Goal: Transaction & Acquisition: Subscribe to service/newsletter

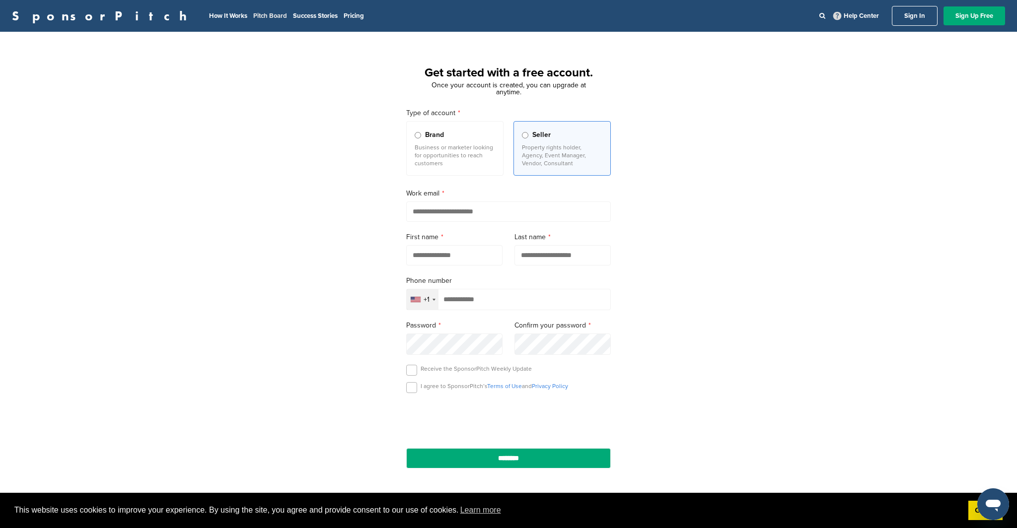
click at [253, 16] on link "Pitch Board" at bounding box center [270, 16] width 34 height 8
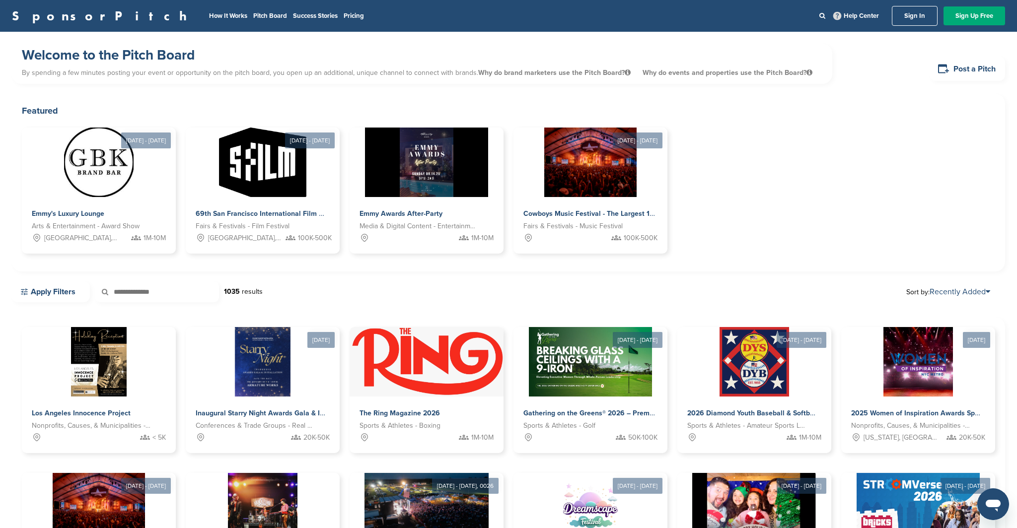
click at [343, 11] on li "Pricing" at bounding box center [353, 15] width 20 height 11
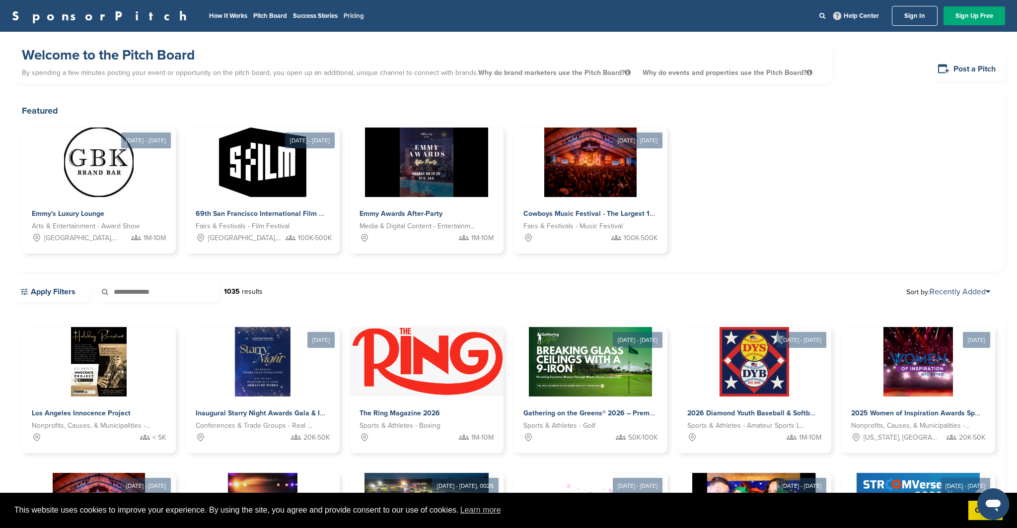
click at [343, 14] on link "Pricing" at bounding box center [353, 16] width 20 height 8
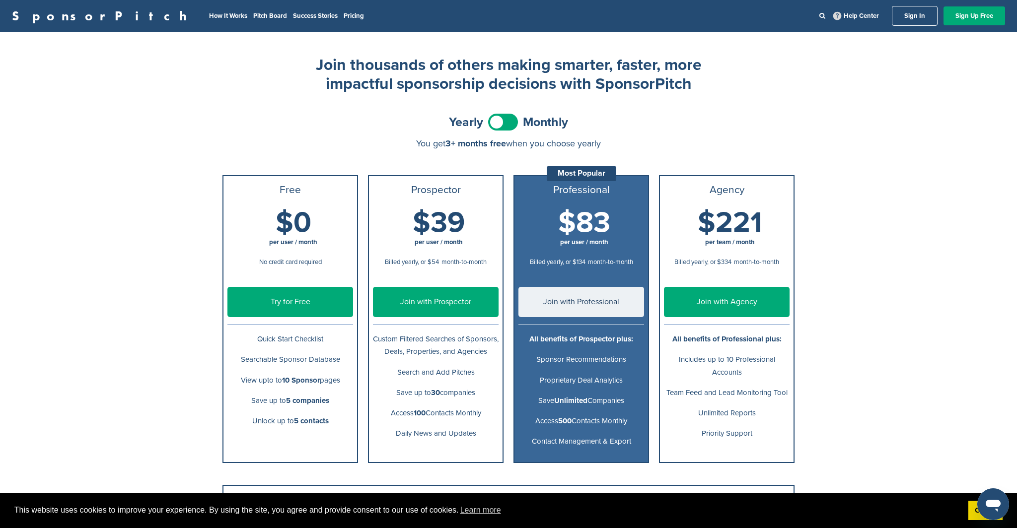
click at [320, 310] on link "Try for Free" at bounding box center [290, 302] width 126 height 30
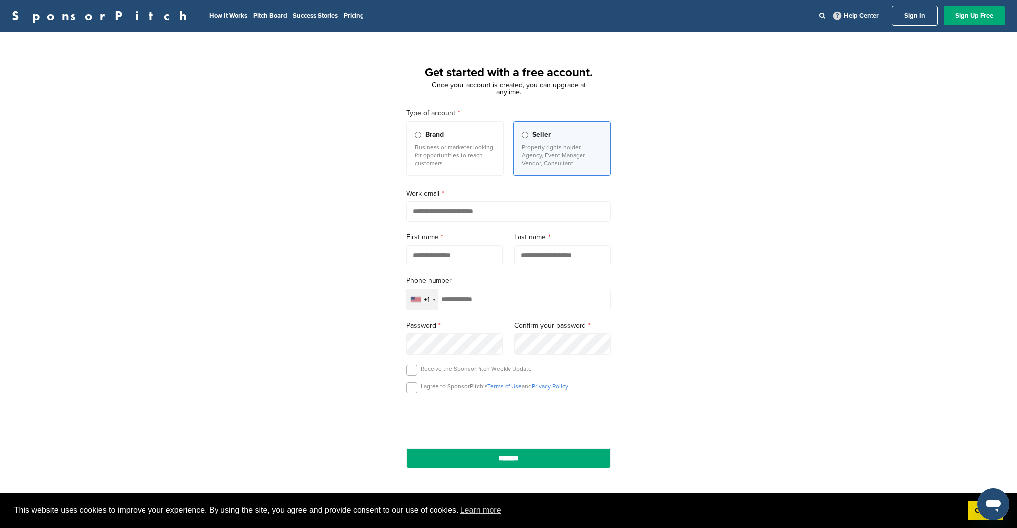
click at [497, 207] on input "email" at bounding box center [508, 212] width 204 height 20
type input "**********"
click at [471, 288] on div "Phone number +1 Afghanistan +93 Albania +355 Algeria +213 American Samoa +1 And…" at bounding box center [508, 292] width 204 height 35
click at [463, 266] on input "text" at bounding box center [454, 255] width 96 height 20
type input "******"
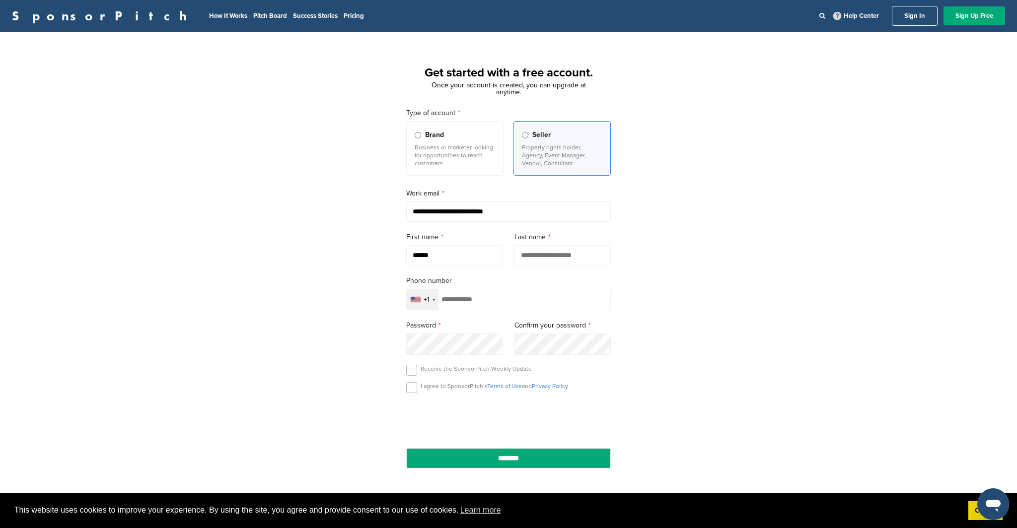
click at [531, 248] on input "text" at bounding box center [562, 255] width 96 height 20
type input "****"
click at [432, 300] on div "+1" at bounding box center [423, 299] width 32 height 20
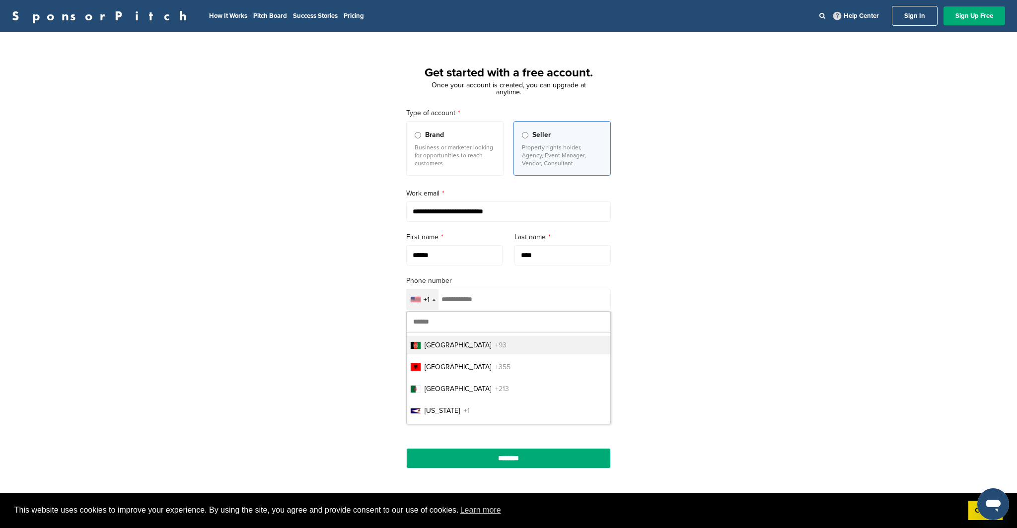
click at [478, 324] on input "text" at bounding box center [508, 322] width 203 height 20
type input "***"
click at [475, 409] on li "United Kingdom +44" at bounding box center [508, 411] width 203 height 18
click at [408, 391] on label at bounding box center [411, 387] width 11 height 11
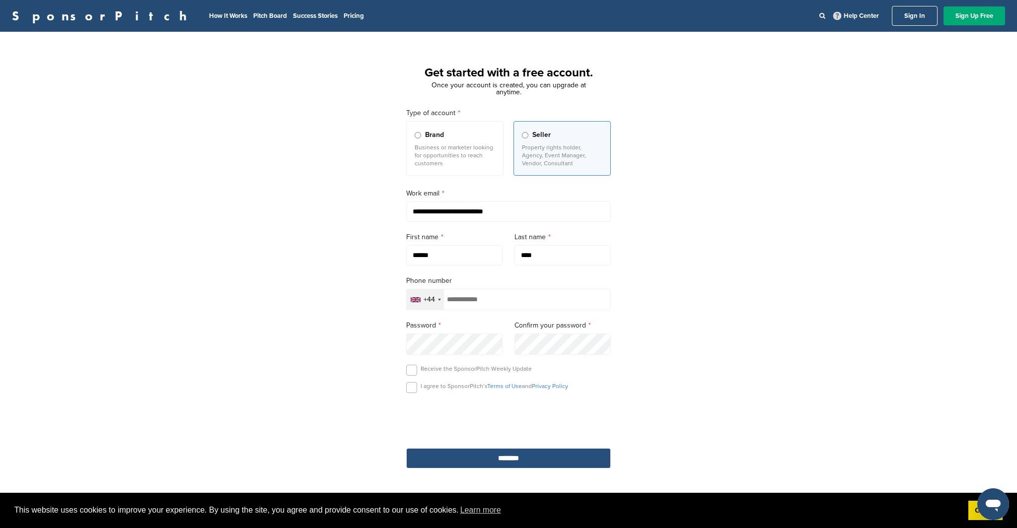
click at [562, 467] on input "********" at bounding box center [508, 458] width 204 height 20
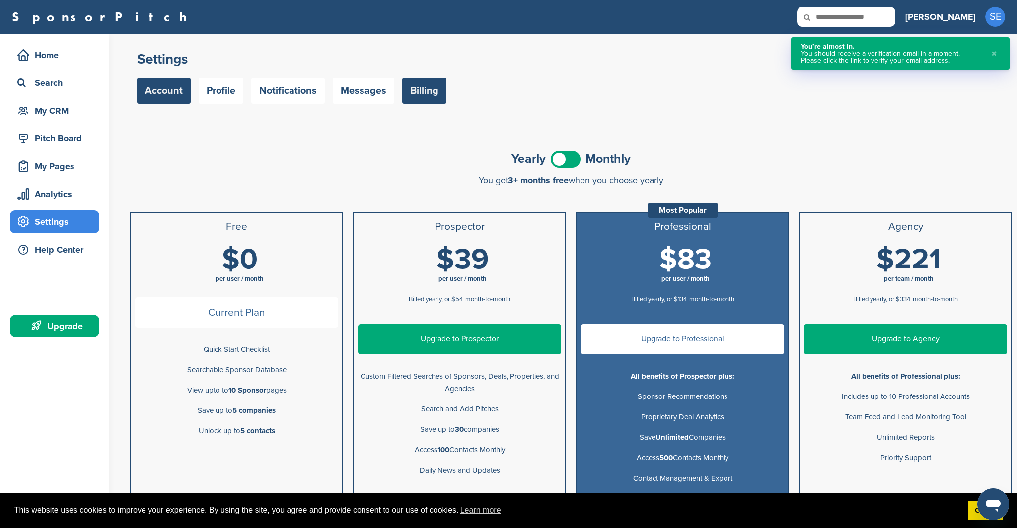
click at [159, 92] on link "Account" at bounding box center [164, 91] width 54 height 26
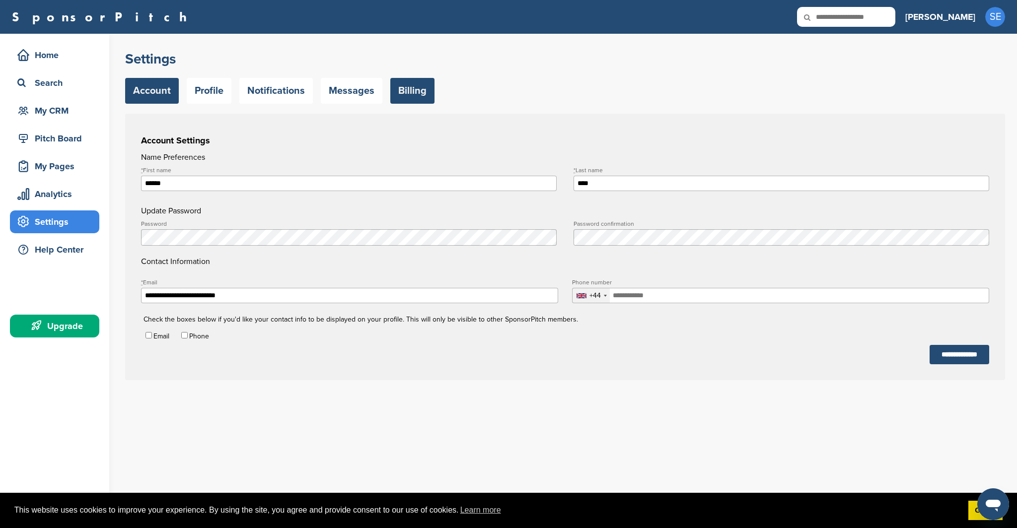
click at [409, 94] on link "Billing" at bounding box center [412, 91] width 44 height 26
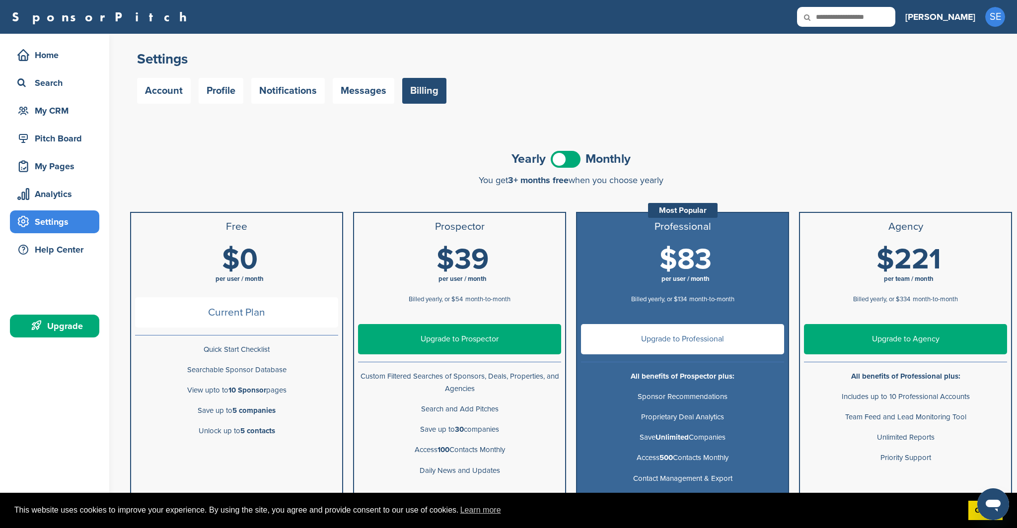
click at [168, 93] on link "Account" at bounding box center [164, 91] width 54 height 26
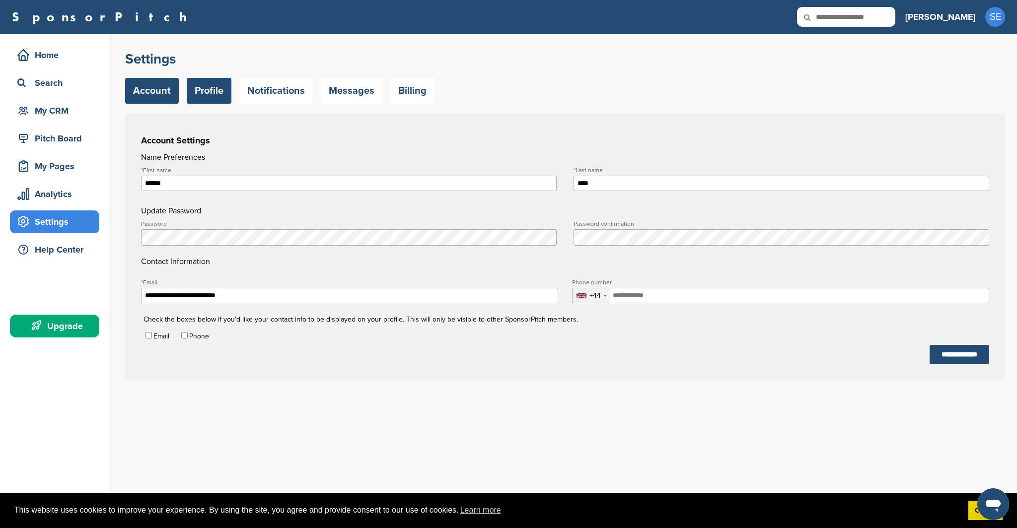
click at [228, 89] on link "Profile" at bounding box center [209, 91] width 45 height 26
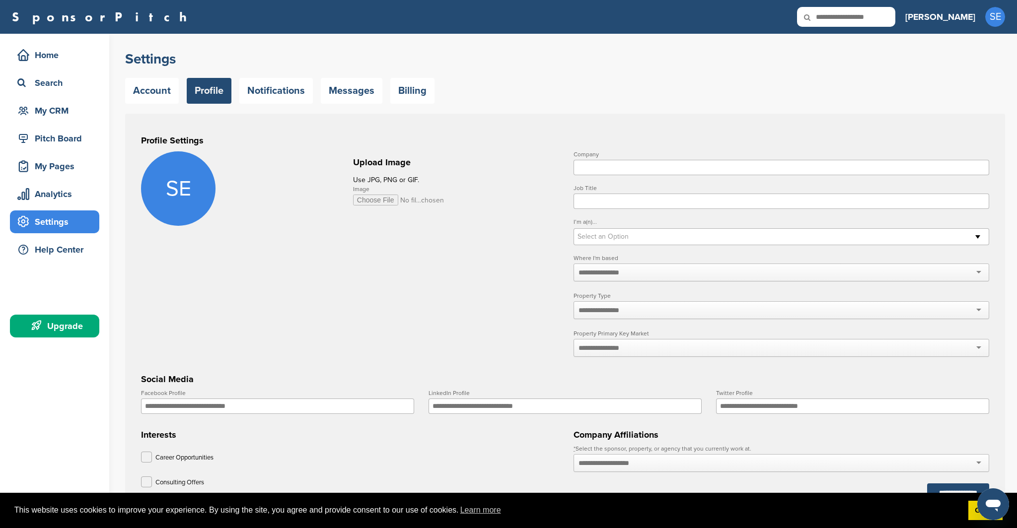
click at [371, 197] on input "Image" at bounding box center [398, 200] width 91 height 11
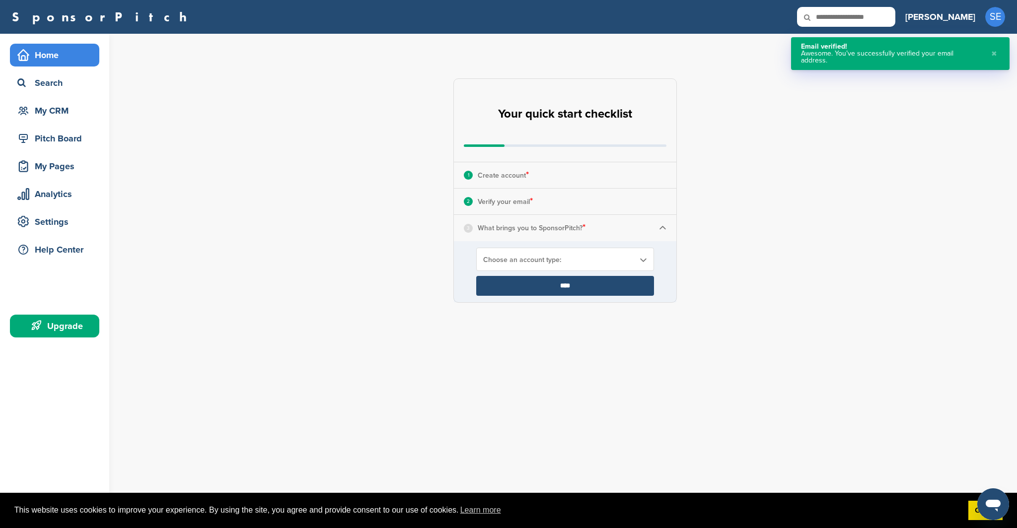
click at [562, 259] on span "Choose an account type:" at bounding box center [558, 260] width 151 height 8
click at [600, 293] on li "Looking for Sponsors" at bounding box center [565, 298] width 172 height 17
click at [598, 289] on input "****" at bounding box center [565, 286] width 178 height 20
click at [610, 256] on span "Looking for Sponsors" at bounding box center [558, 260] width 151 height 8
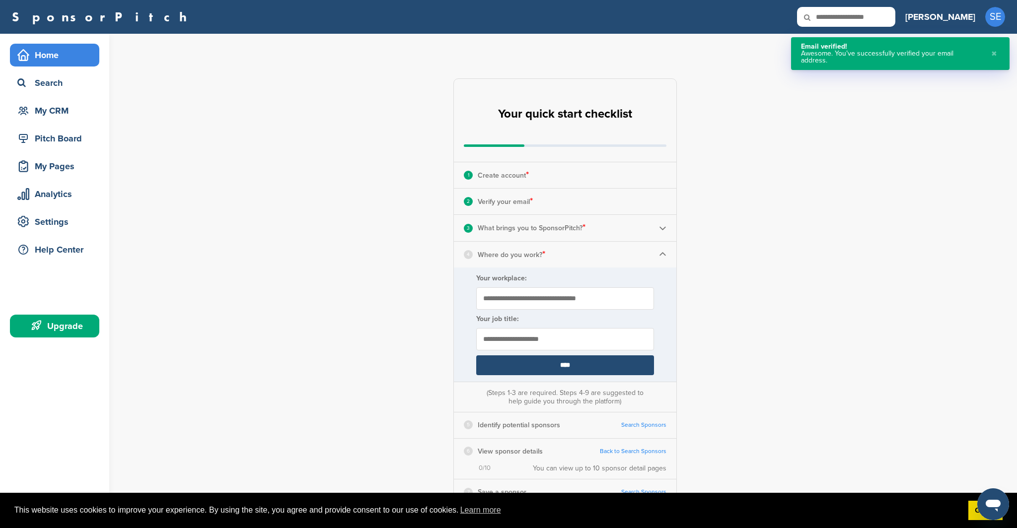
click at [620, 296] on input "Your workplace:" at bounding box center [565, 298] width 178 height 22
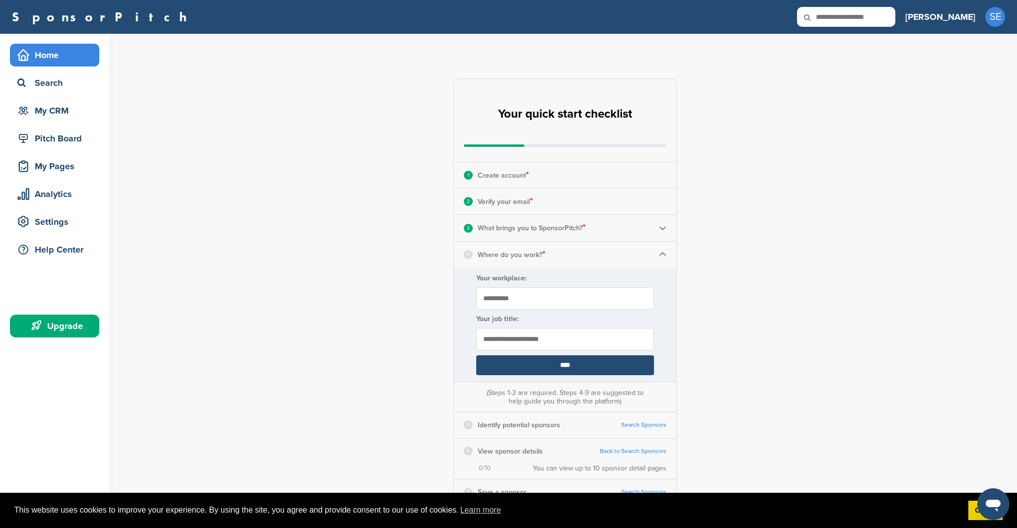
type input "**********"
click at [607, 339] on input "text" at bounding box center [565, 339] width 178 height 22
click at [583, 302] on input "**********" at bounding box center [565, 298] width 178 height 22
type input "**********"
click at [578, 334] on input "text" at bounding box center [565, 339] width 178 height 22
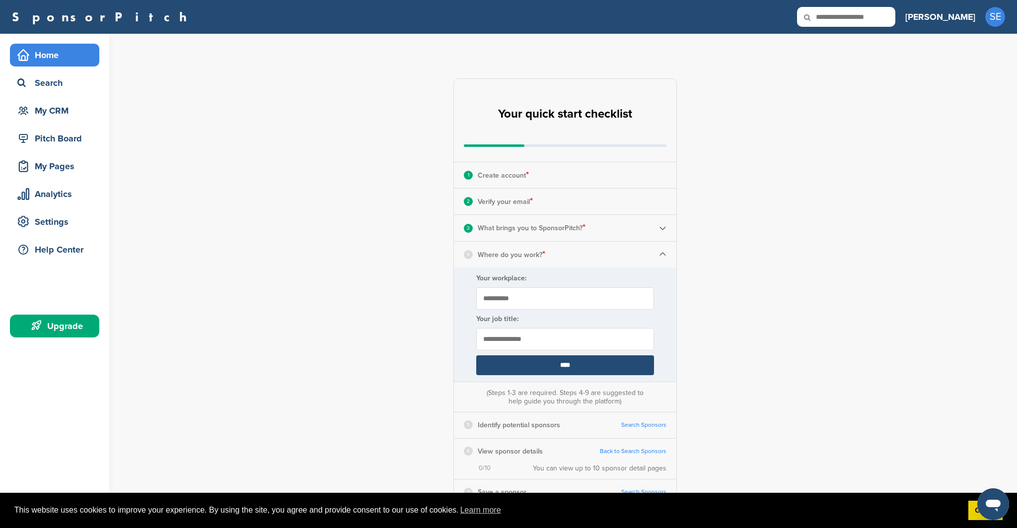
type input "**********"
click at [563, 298] on input "**********" at bounding box center [565, 298] width 178 height 22
type input "**********"
click at [607, 282] on form "**********" at bounding box center [565, 325] width 222 height 114
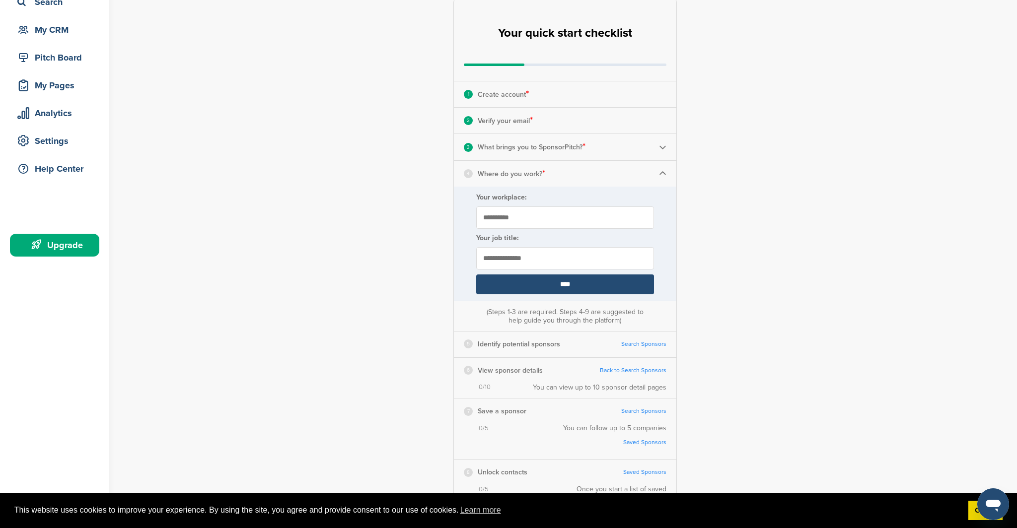
scroll to position [87, 0]
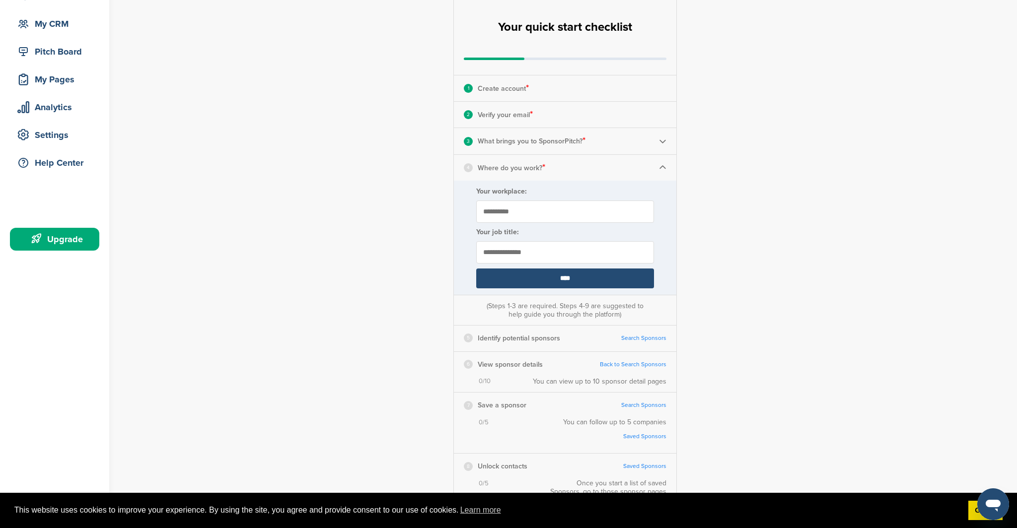
click at [622, 275] on input "****" at bounding box center [565, 279] width 178 height 20
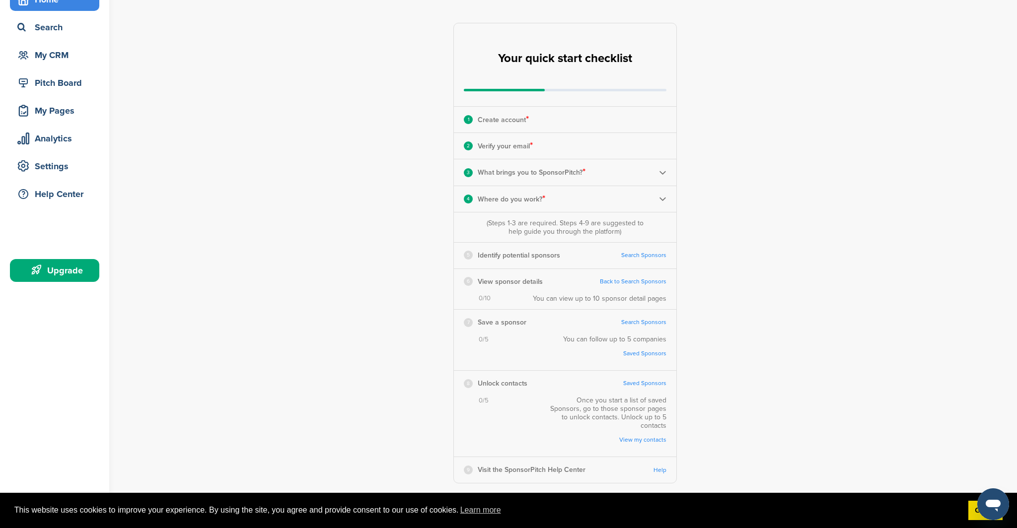
scroll to position [0, 0]
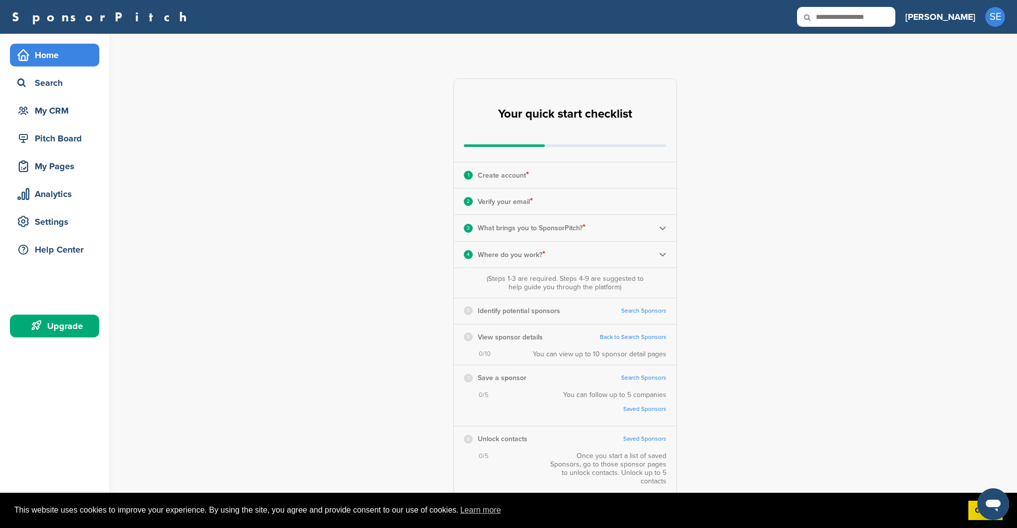
click at [631, 310] on link "Search Sponsors" at bounding box center [643, 310] width 45 height 7
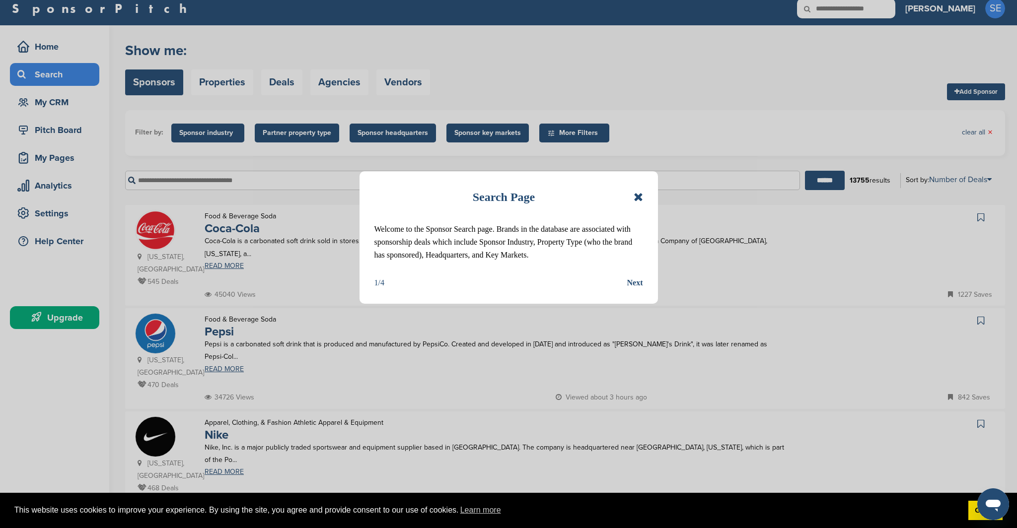
click at [637, 288] on div "Search Page Welcome to the Sponsor Search page. Brands in the database are asso…" at bounding box center [508, 237] width 298 height 133
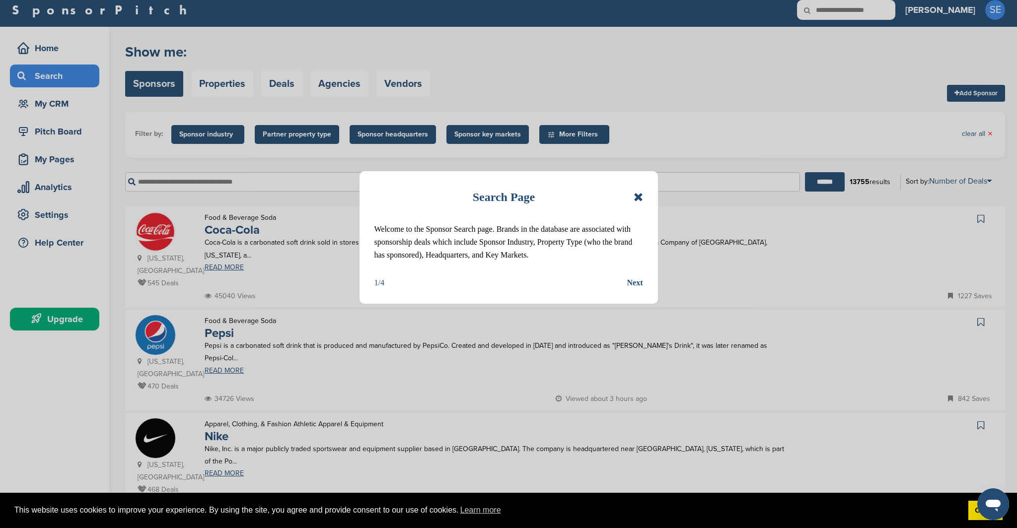
scroll to position [5, 0]
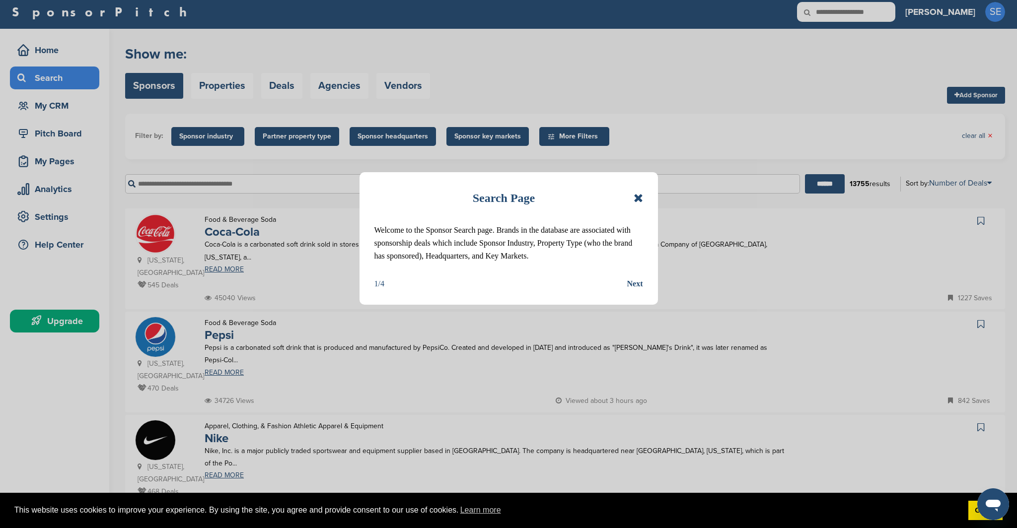
click at [634, 283] on div "Next" at bounding box center [635, 283] width 16 height 13
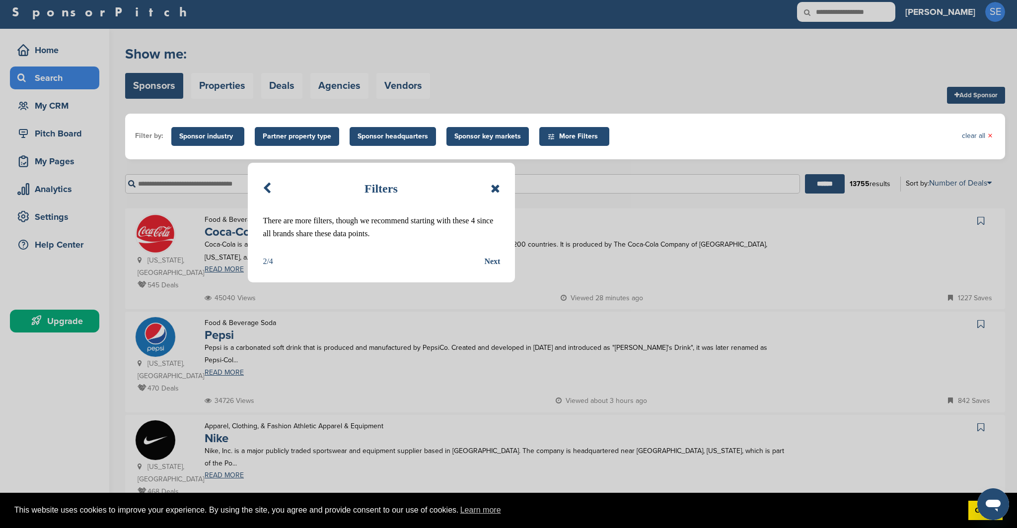
click at [496, 257] on div "Next" at bounding box center [492, 261] width 16 height 13
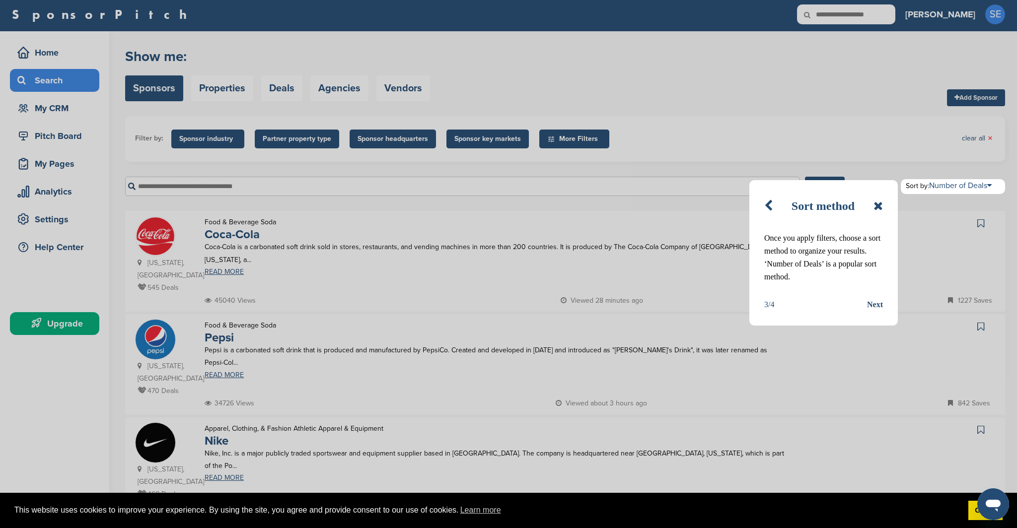
scroll to position [1, 0]
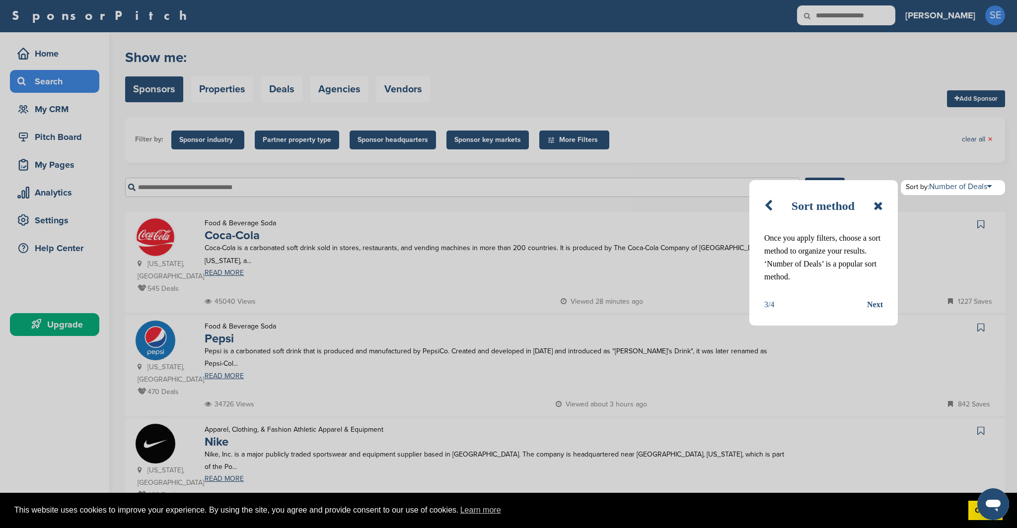
click at [877, 310] on div "Next" at bounding box center [875, 304] width 16 height 13
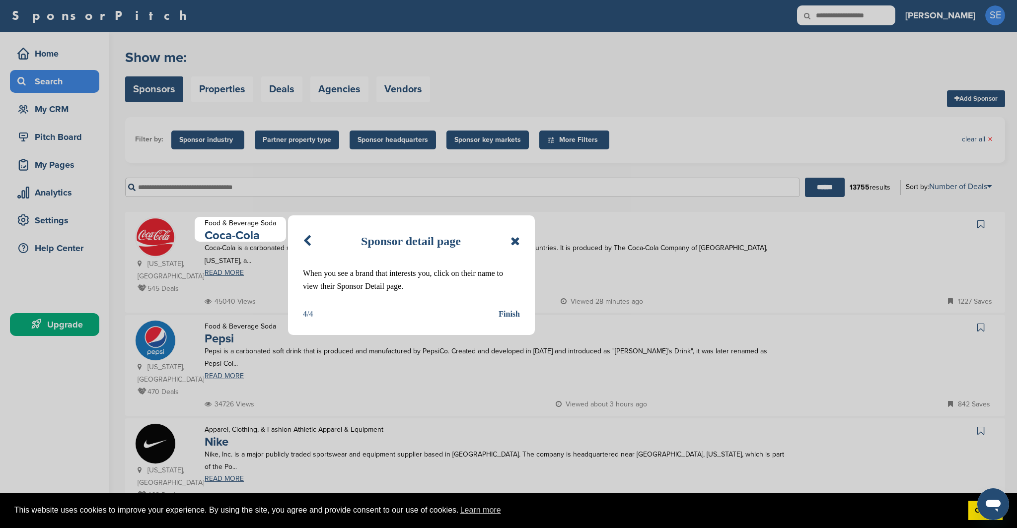
click at [506, 313] on div "Finish" at bounding box center [508, 314] width 21 height 13
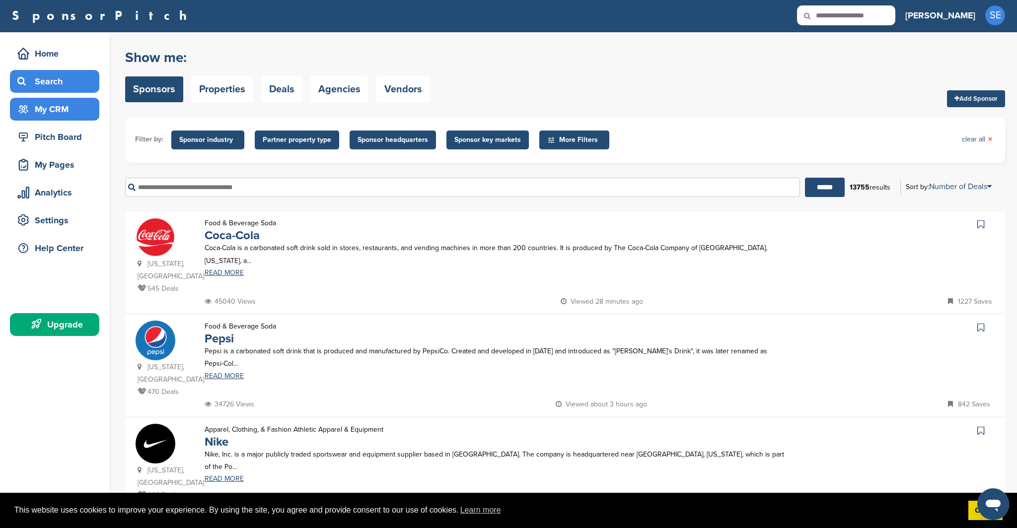
click at [57, 102] on div "My CRM" at bounding box center [57, 109] width 84 height 18
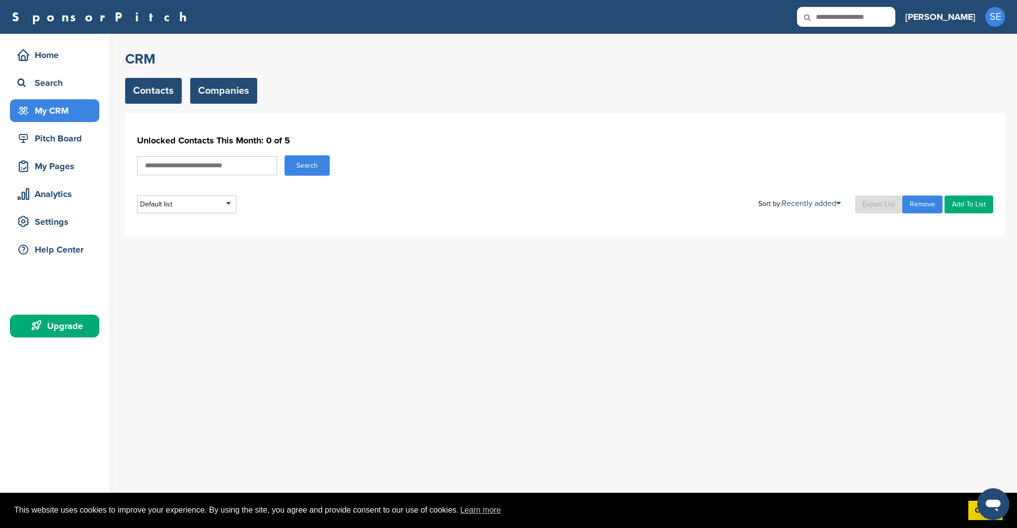
click at [208, 91] on link "Companies" at bounding box center [223, 91] width 67 height 26
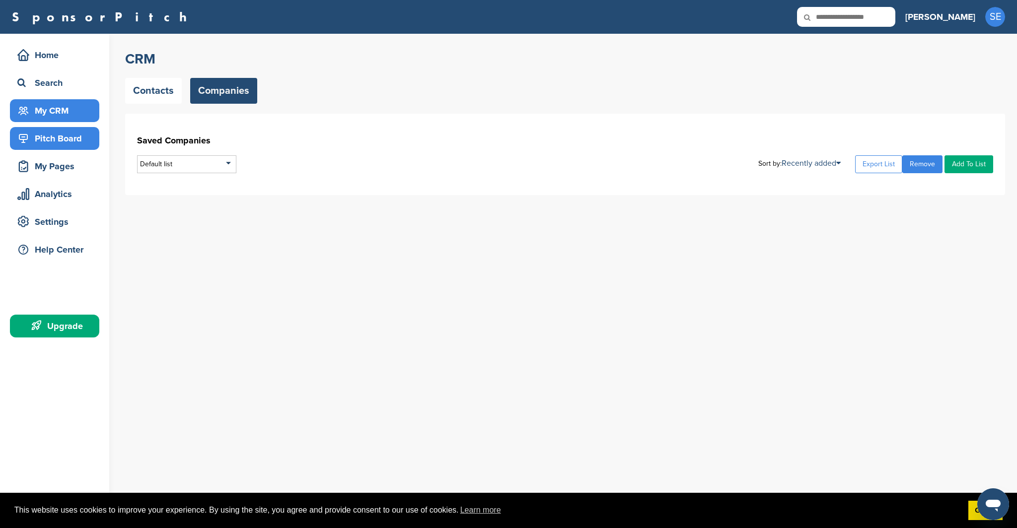
drag, startPoint x: 66, startPoint y: 139, endPoint x: 72, endPoint y: 139, distance: 6.0
click at [66, 140] on div "Pitch Board" at bounding box center [57, 139] width 84 height 18
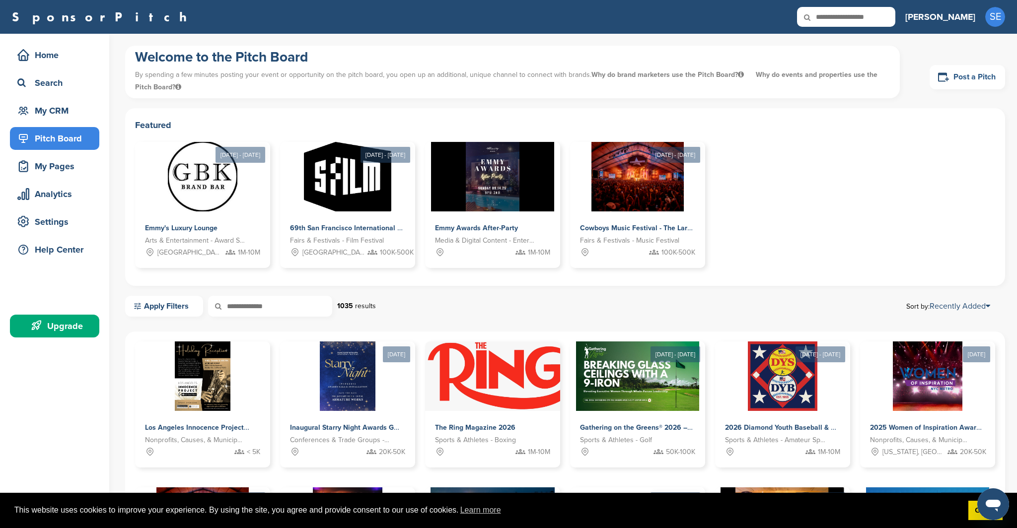
click at [957, 75] on link "Post a Pitch" at bounding box center [966, 77] width 75 height 24
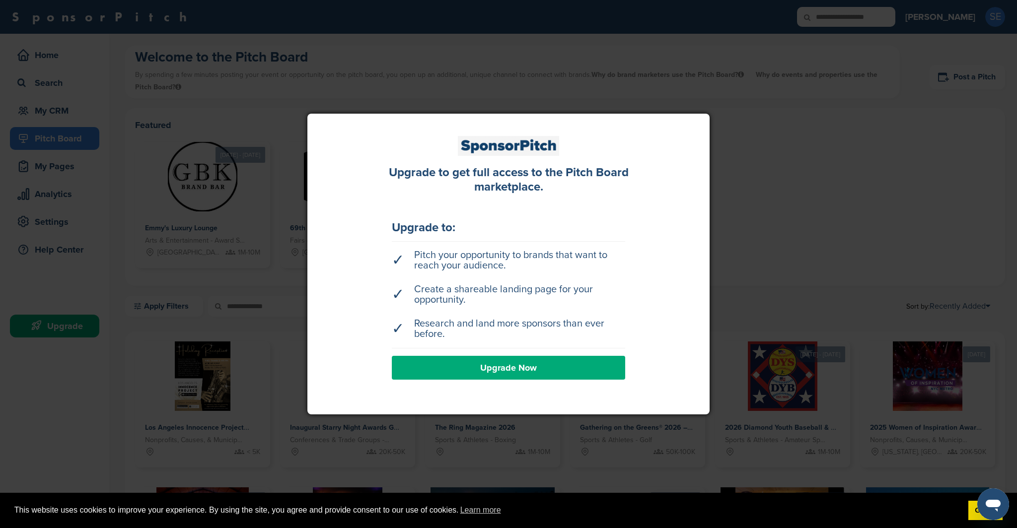
scroll to position [1, 0]
click at [762, 292] on div at bounding box center [508, 264] width 1017 height 528
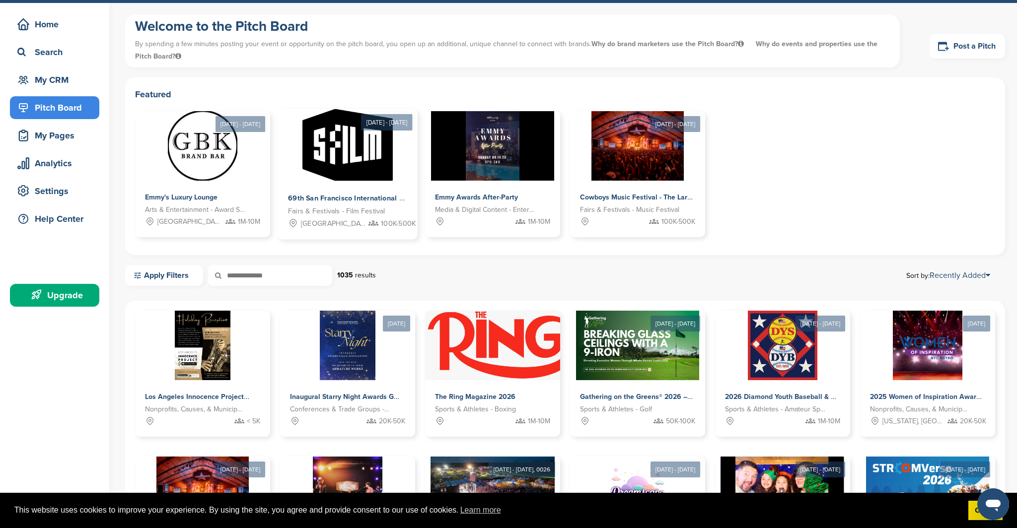
scroll to position [53, 0]
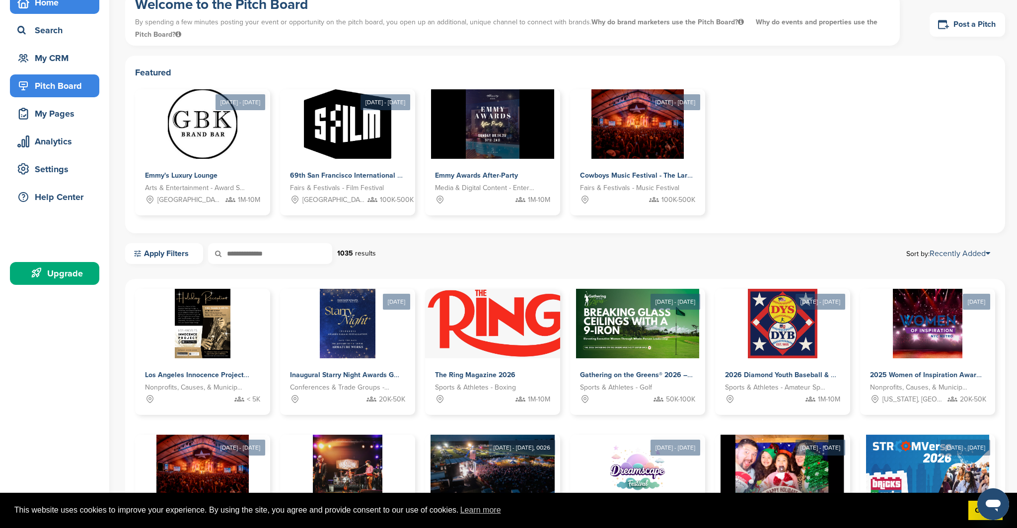
click at [38, 10] on div "Home" at bounding box center [57, 3] width 84 height 18
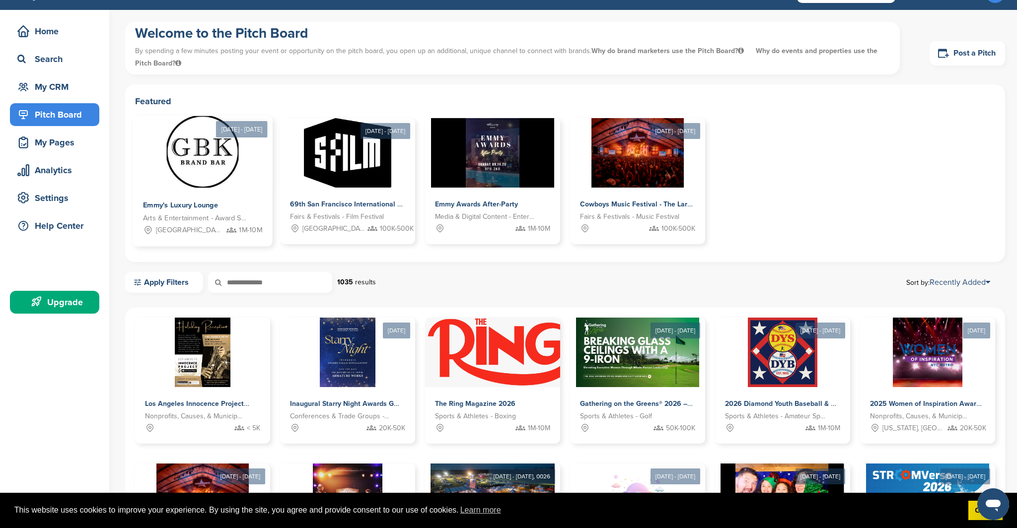
scroll to position [22, 0]
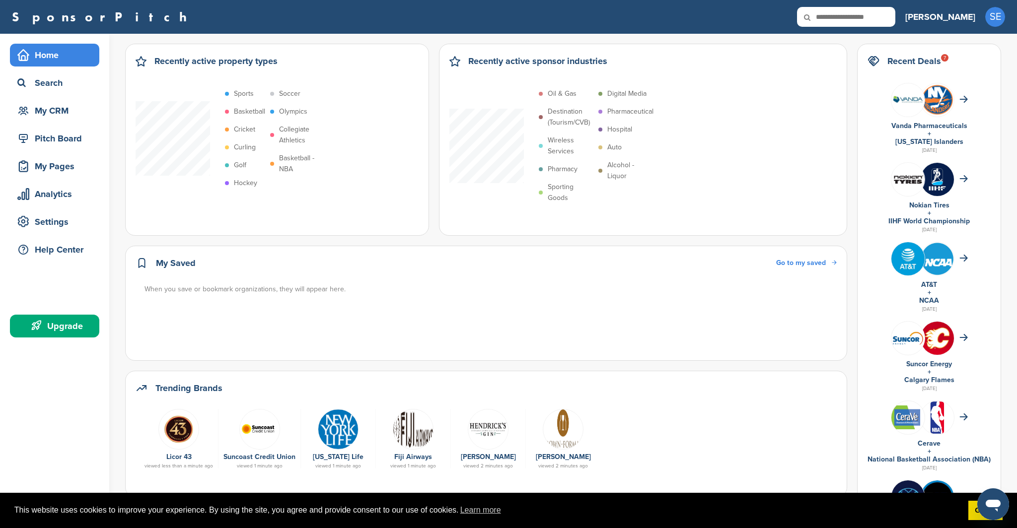
click at [66, 16] on link "SponsorPitch" at bounding box center [102, 16] width 181 height 13
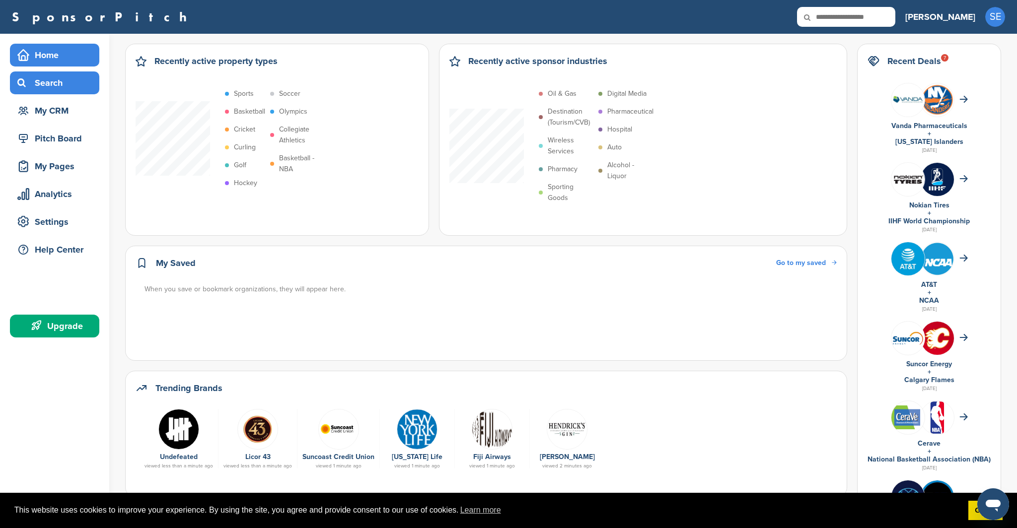
click at [68, 87] on div "Search" at bounding box center [57, 83] width 84 height 18
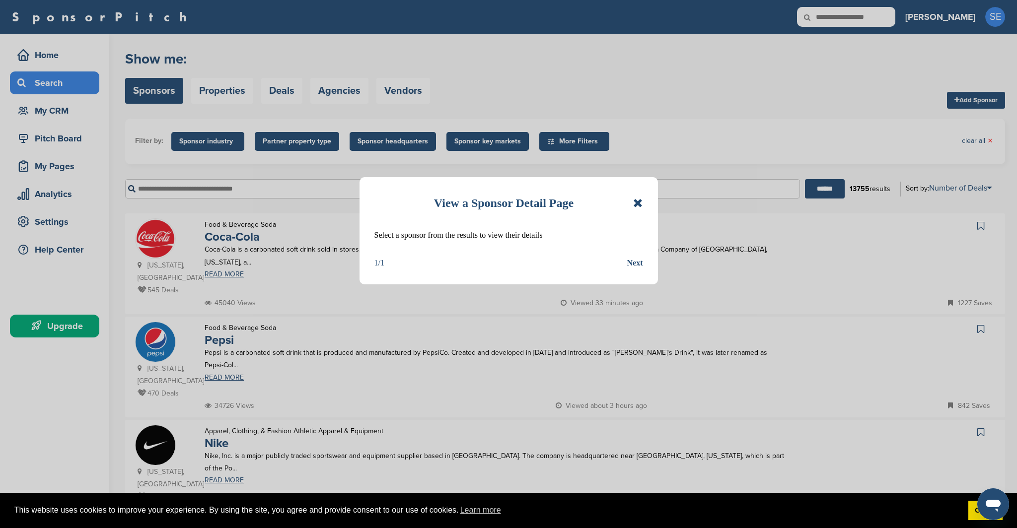
click at [638, 197] on icon at bounding box center [637, 203] width 9 height 12
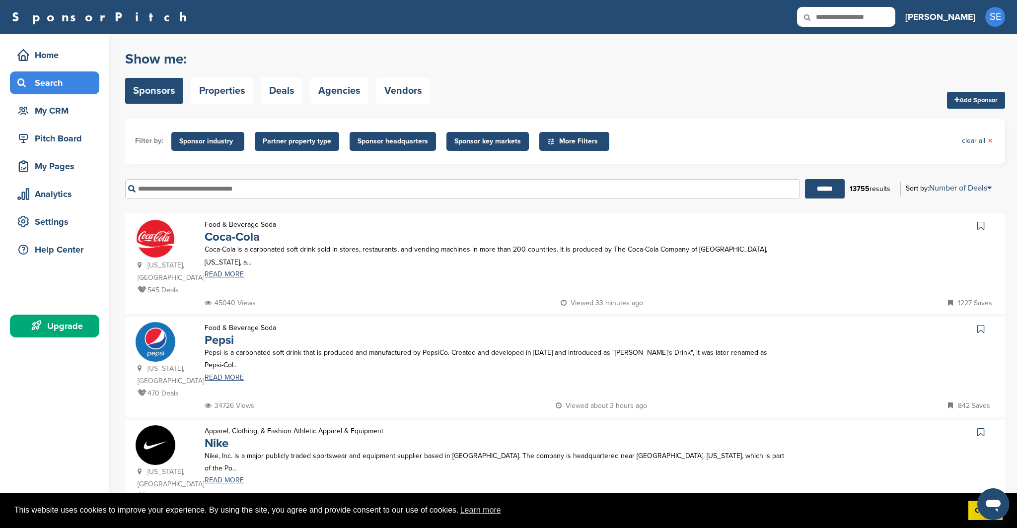
click at [545, 190] on input "text" at bounding box center [462, 188] width 675 height 19
click at [805, 179] on input "******" at bounding box center [825, 188] width 40 height 19
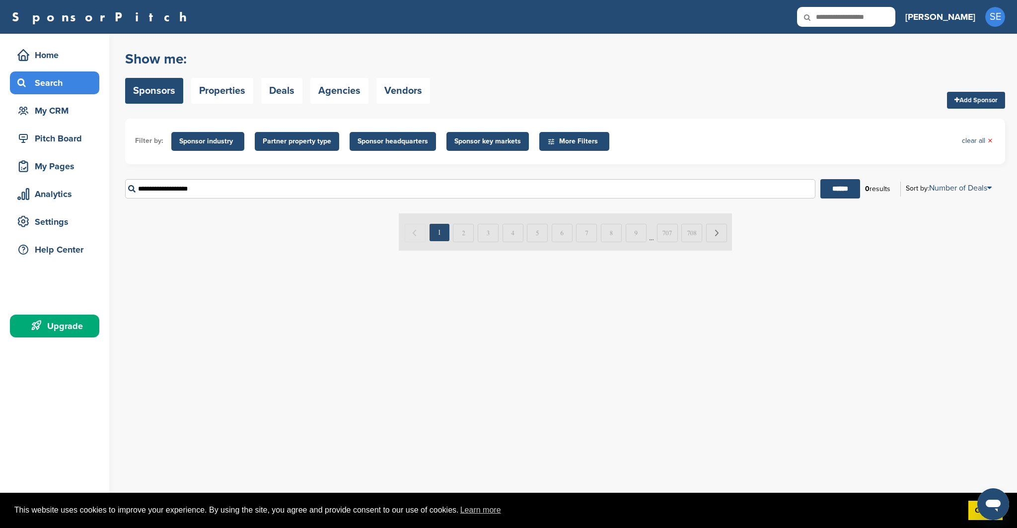
click at [531, 186] on input "**********" at bounding box center [470, 188] width 690 height 19
click at [820, 179] on input "******" at bounding box center [840, 188] width 40 height 19
click at [551, 185] on input "**********" at bounding box center [470, 188] width 690 height 19
click at [548, 188] on input "**********" at bounding box center [470, 188] width 690 height 19
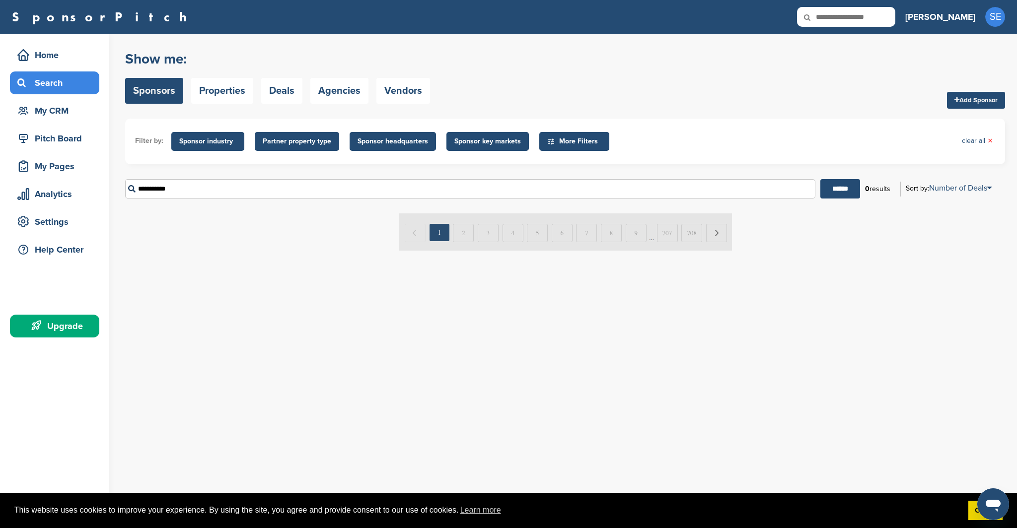
click at [820, 179] on input "******" at bounding box center [840, 188] width 40 height 19
type input "******"
click at [820, 179] on input "******" at bounding box center [840, 188] width 40 height 19
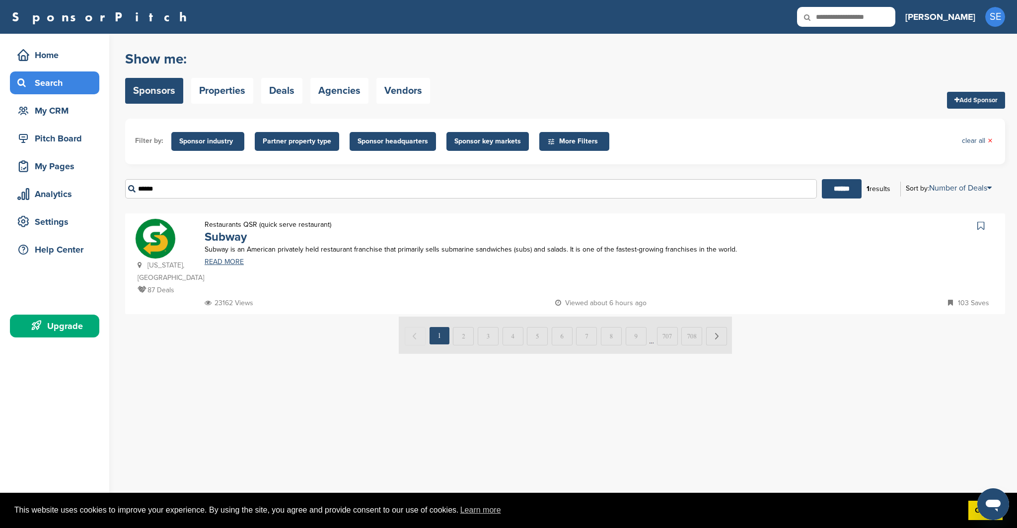
click at [549, 138] on icon at bounding box center [551, 141] width 8 height 8
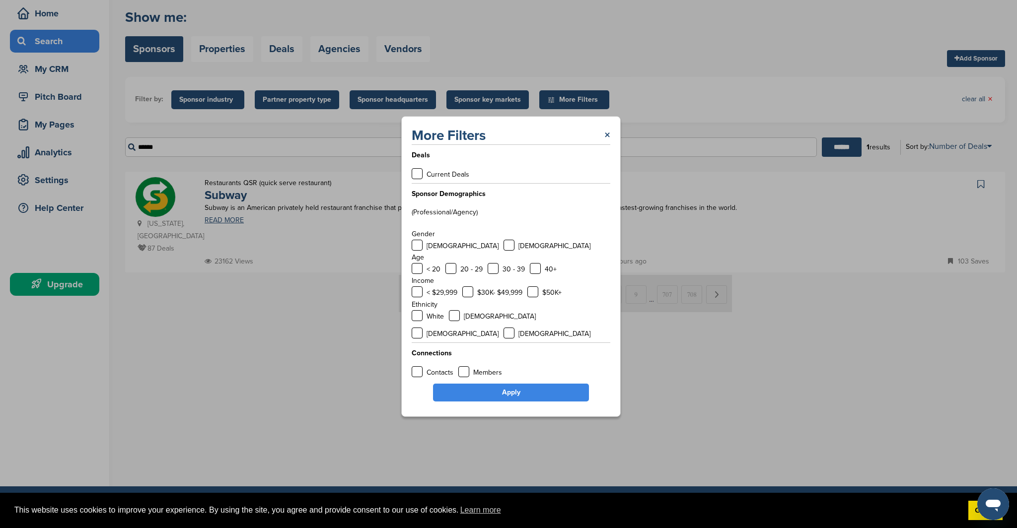
scroll to position [46, 0]
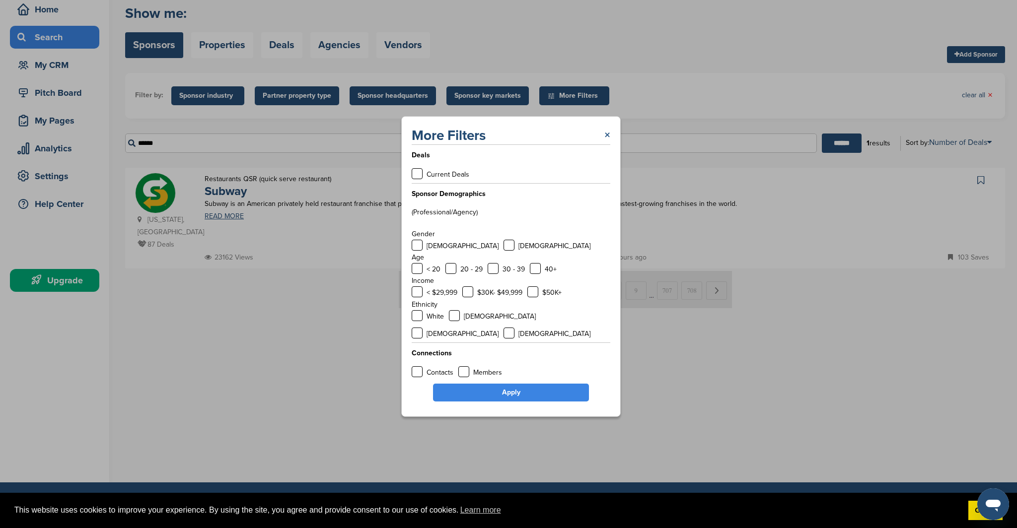
click at [606, 142] on link "×" at bounding box center [607, 136] width 6 height 18
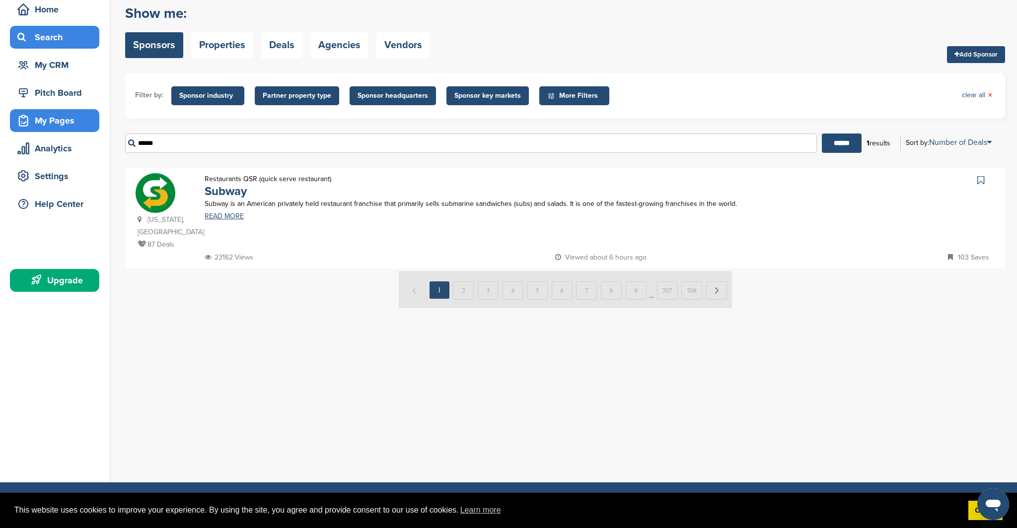
click at [48, 127] on div "My Pages" at bounding box center [57, 121] width 84 height 18
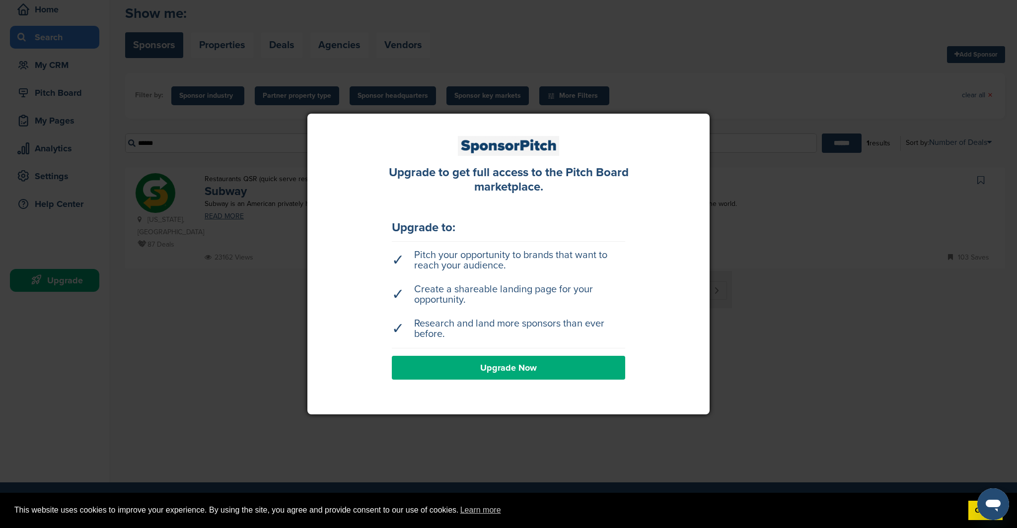
click at [112, 139] on div at bounding box center [508, 264] width 1017 height 528
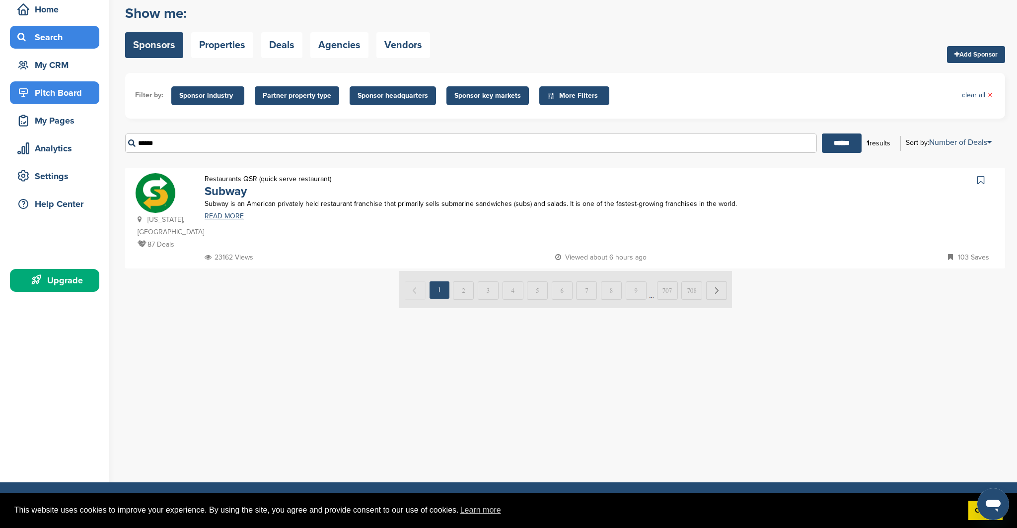
click at [81, 98] on div "Pitch Board" at bounding box center [57, 93] width 84 height 18
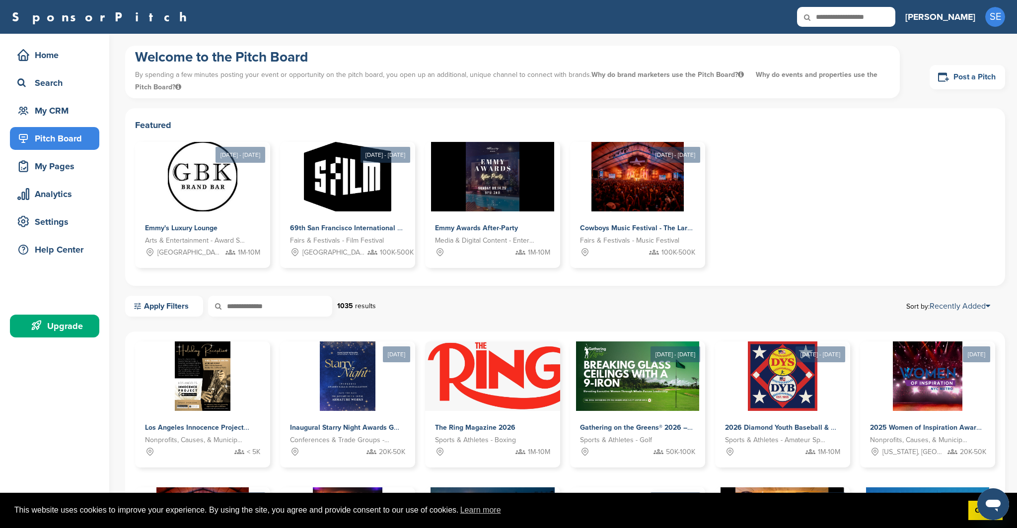
click at [957, 66] on link "Post a Pitch" at bounding box center [966, 77] width 75 height 24
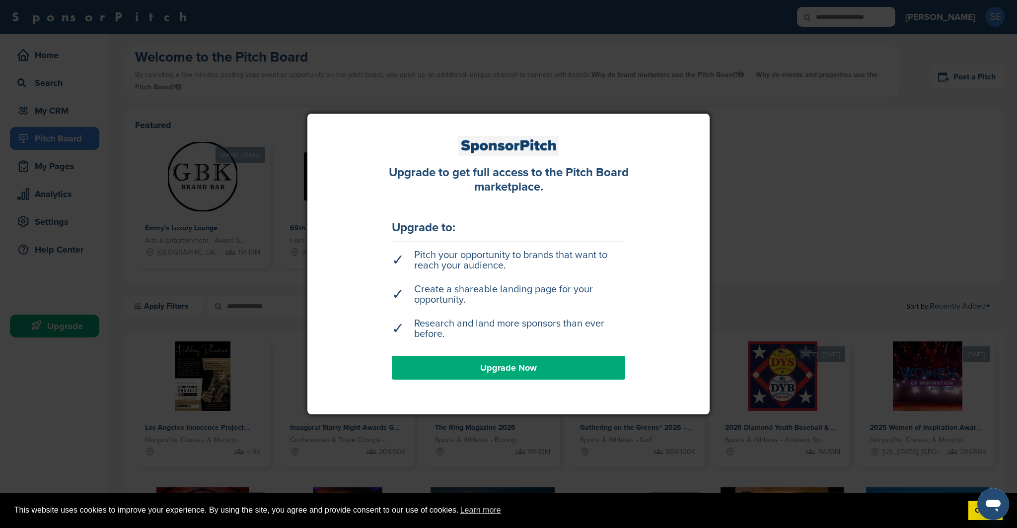
click at [768, 235] on div at bounding box center [508, 264] width 1017 height 528
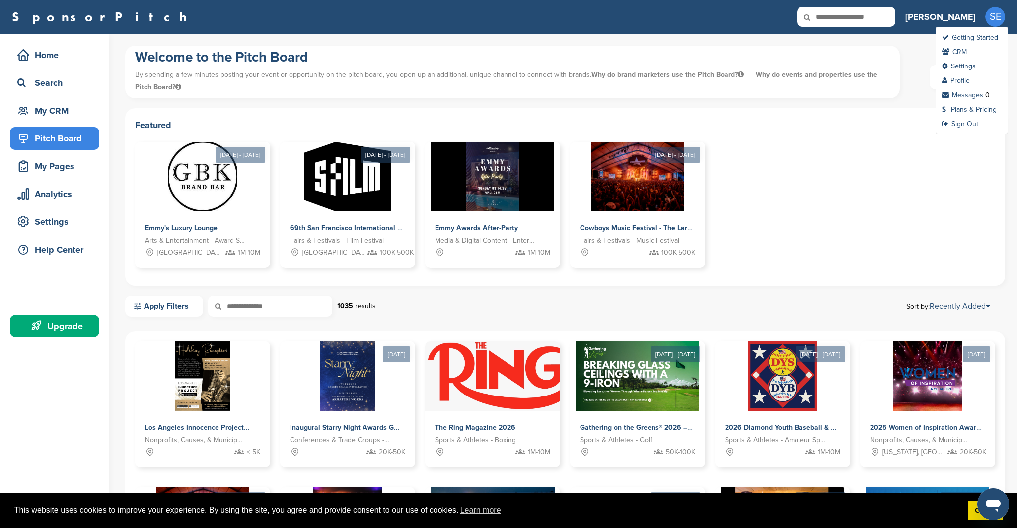
click at [999, 21] on span "SE" at bounding box center [995, 17] width 20 height 20
click at [959, 50] on link "CRM" at bounding box center [954, 52] width 25 height 8
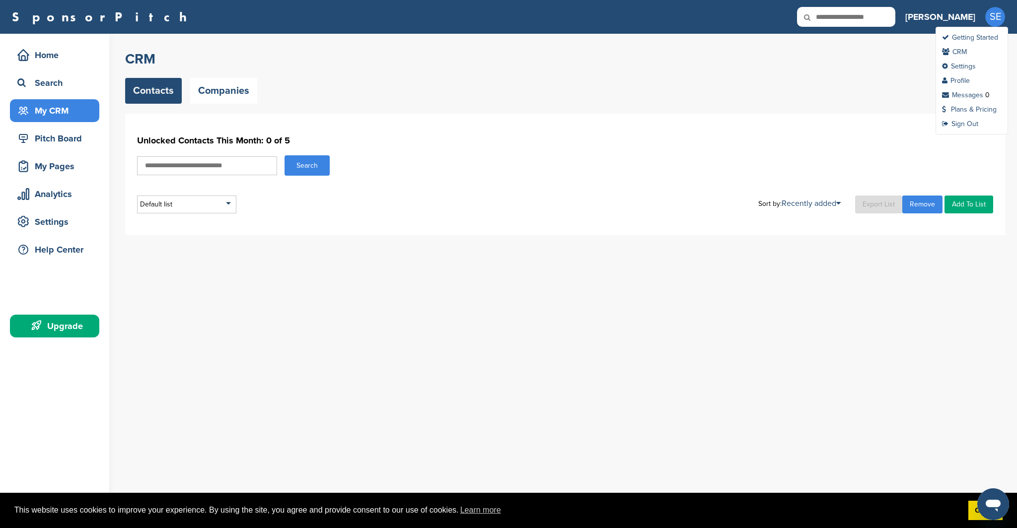
click at [997, 18] on span "SE" at bounding box center [995, 17] width 20 height 20
click at [961, 42] on ul "Getting Started CRM Settings Profile Messages 0 Plans & Pricing Sign Out" at bounding box center [971, 81] width 72 height 108
click at [961, 36] on link "Getting Started" at bounding box center [970, 37] width 56 height 8
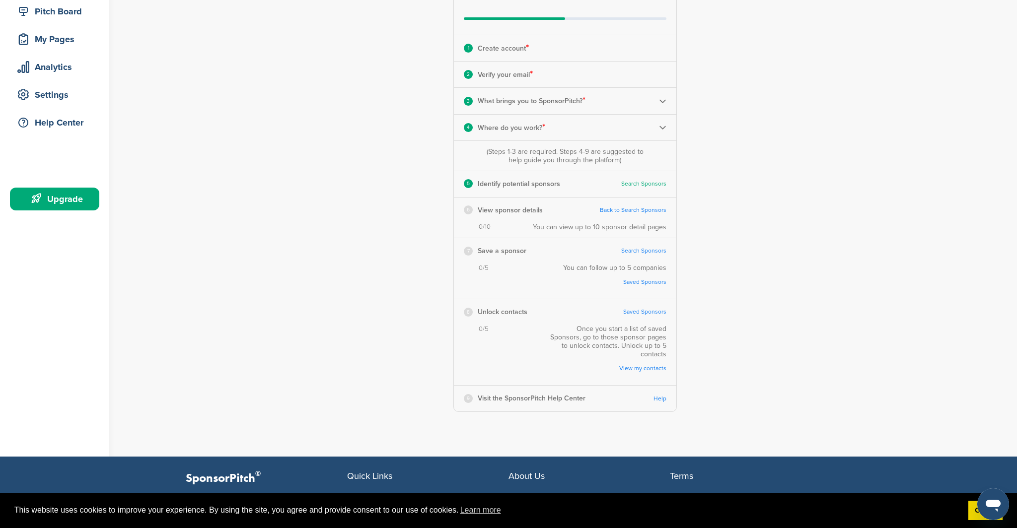
scroll to position [140, 0]
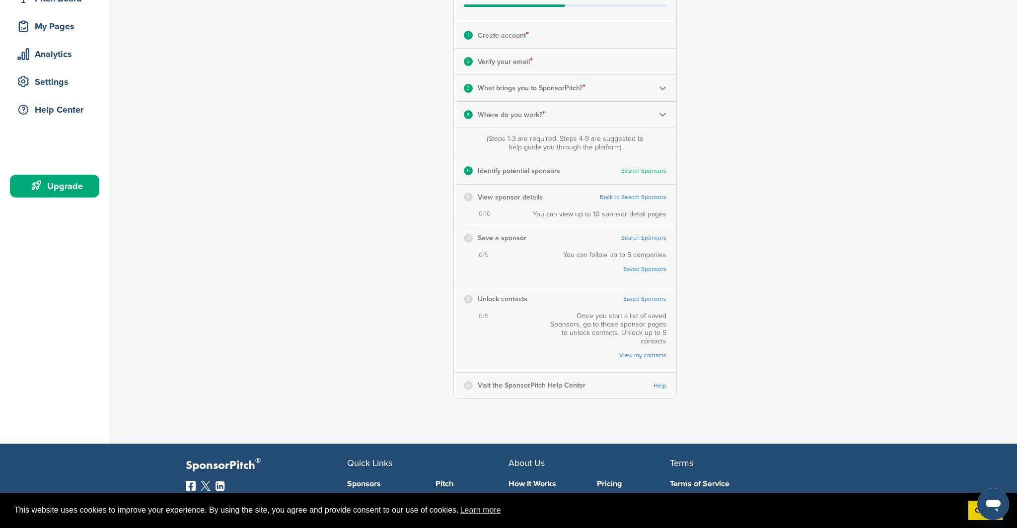
click at [620, 199] on link "Back to Search Sponsors" at bounding box center [633, 197] width 67 height 7
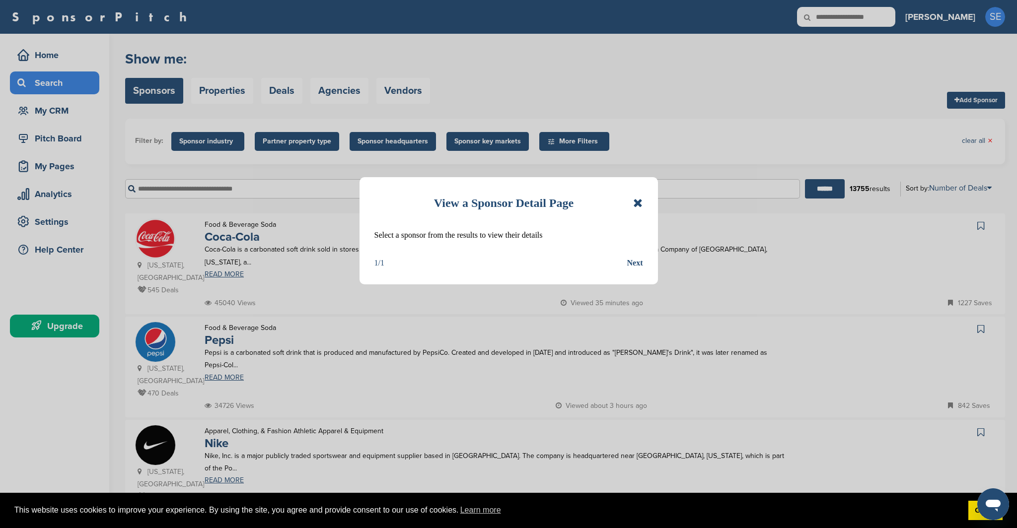
click at [642, 264] on div "View a Sponsor Detail Page Select a sponsor from the results to view their deta…" at bounding box center [508, 230] width 298 height 107
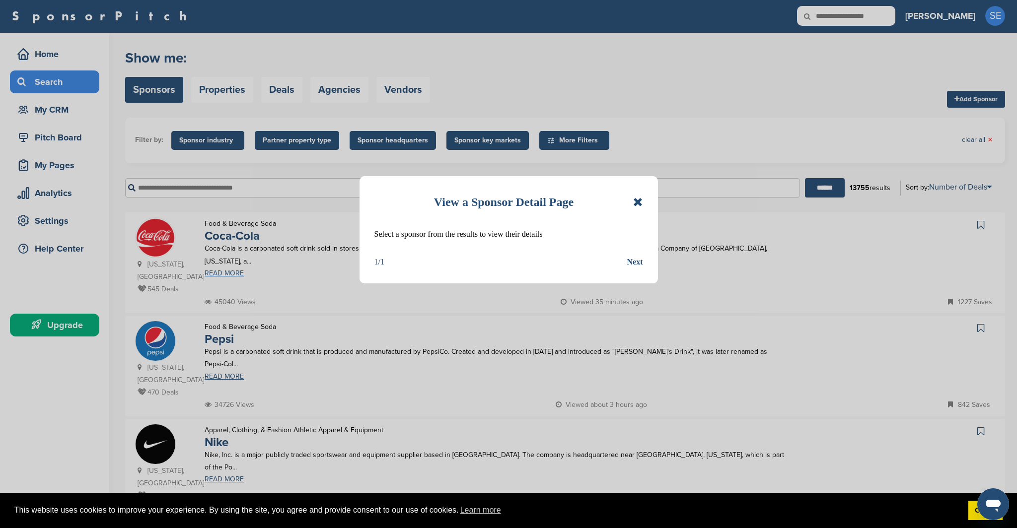
drag, startPoint x: 636, startPoint y: 263, endPoint x: 630, endPoint y: 262, distance: 6.5
click at [636, 263] on div "Next" at bounding box center [635, 262] width 16 height 13
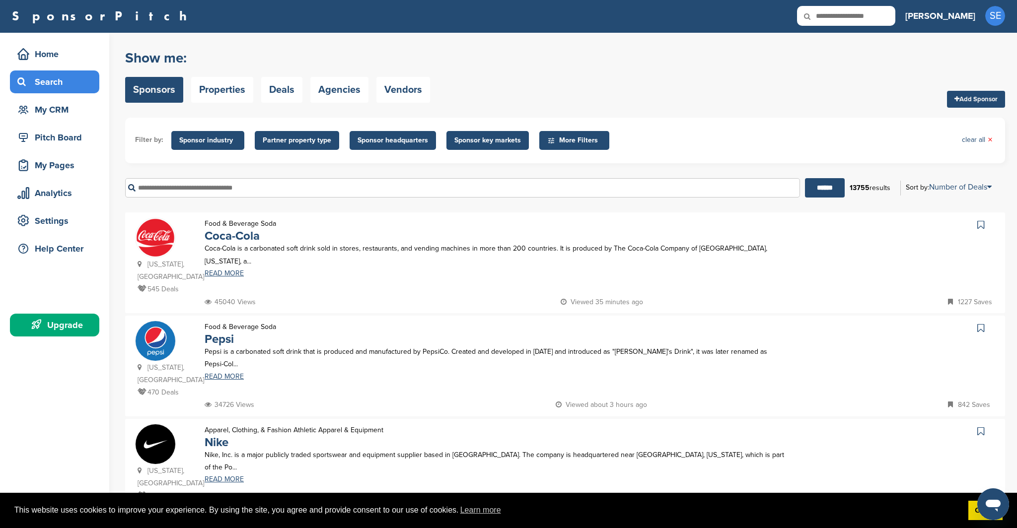
scroll to position [0, 0]
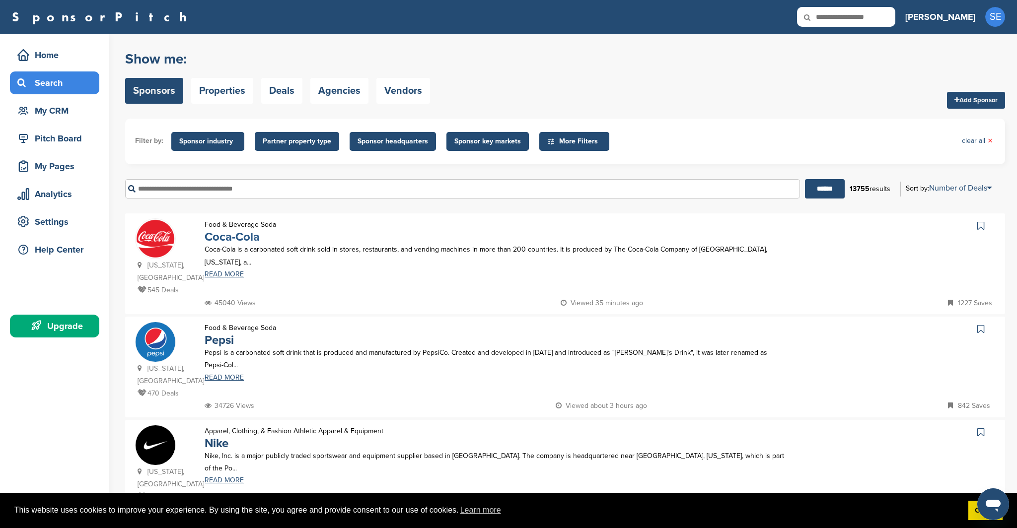
click at [225, 240] on link "Coca-Cola" at bounding box center [231, 237] width 55 height 14
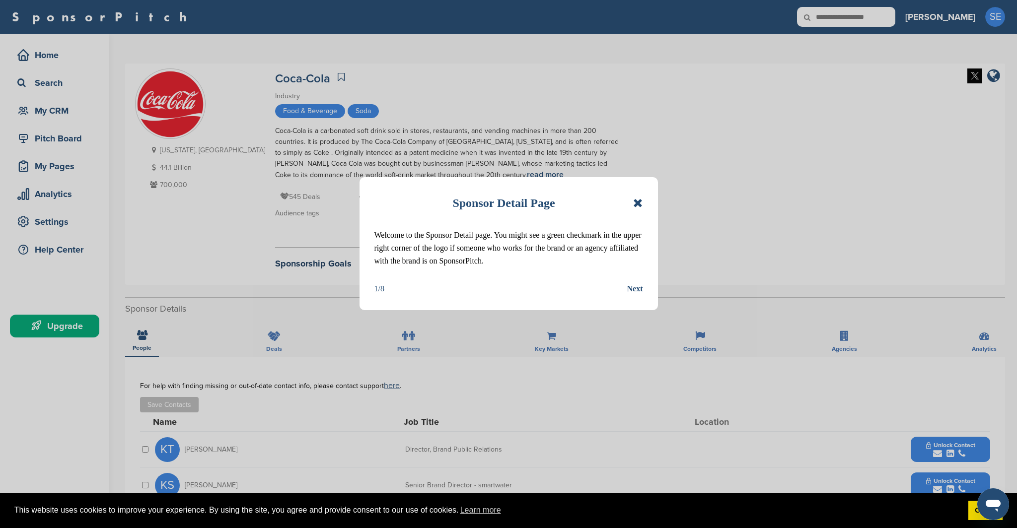
click at [632, 286] on div "Next" at bounding box center [635, 288] width 16 height 13
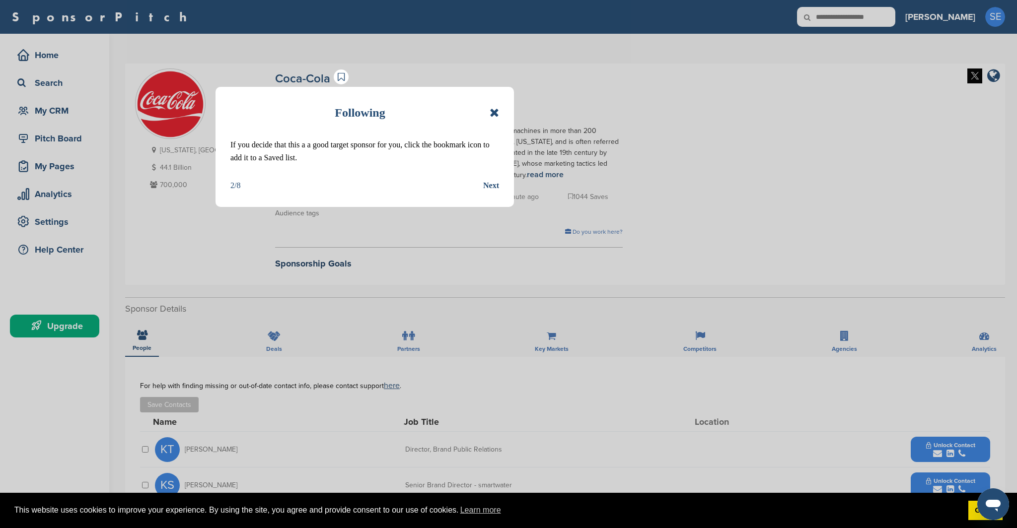
click at [490, 180] on div "Next" at bounding box center [491, 185] width 16 height 13
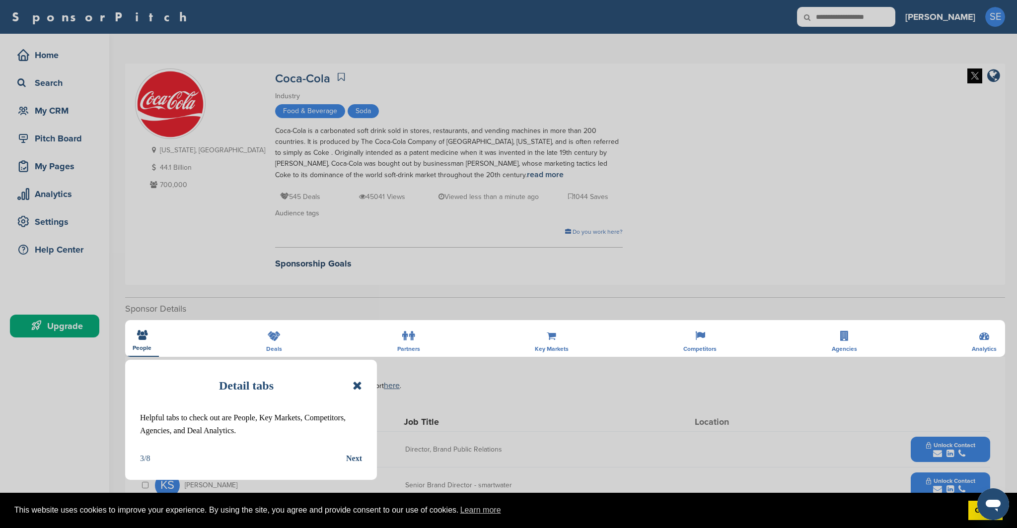
click at [519, 201] on div "Detail tabs Helpful tabs to check out are People, Key Markets, Competitors, Age…" at bounding box center [508, 264] width 1017 height 528
click at [353, 458] on div "Next" at bounding box center [354, 458] width 16 height 13
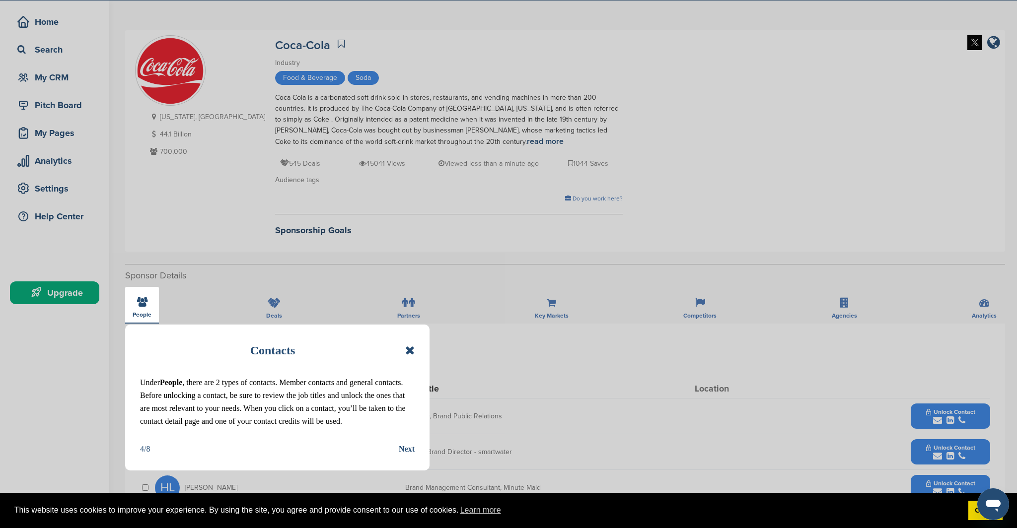
scroll to position [35, 0]
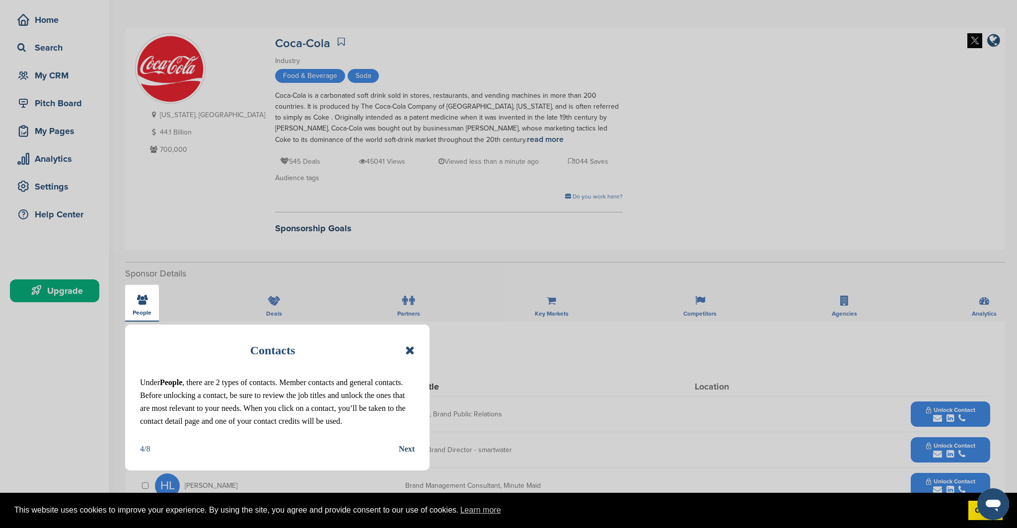
click at [407, 452] on div "Next" at bounding box center [407, 449] width 16 height 13
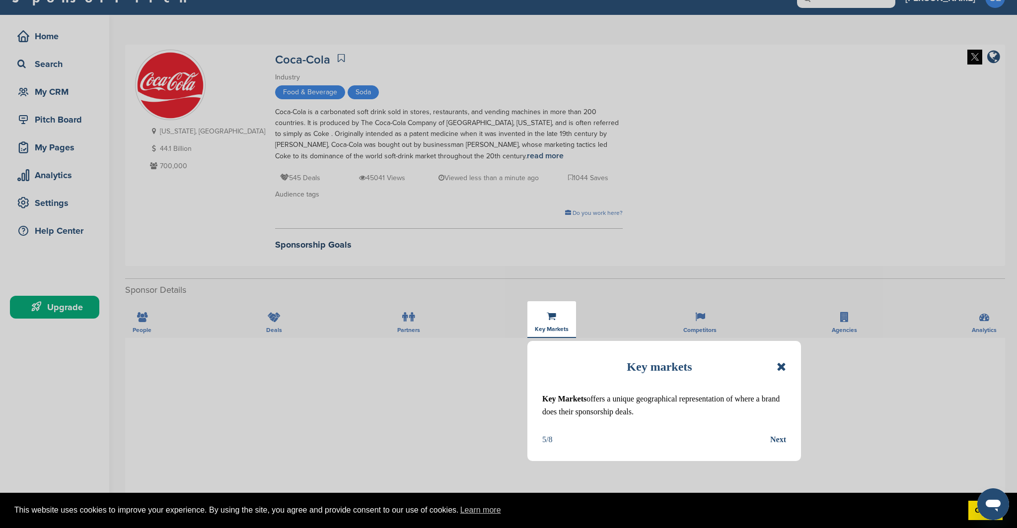
click at [778, 440] on div "Next" at bounding box center [778, 439] width 16 height 13
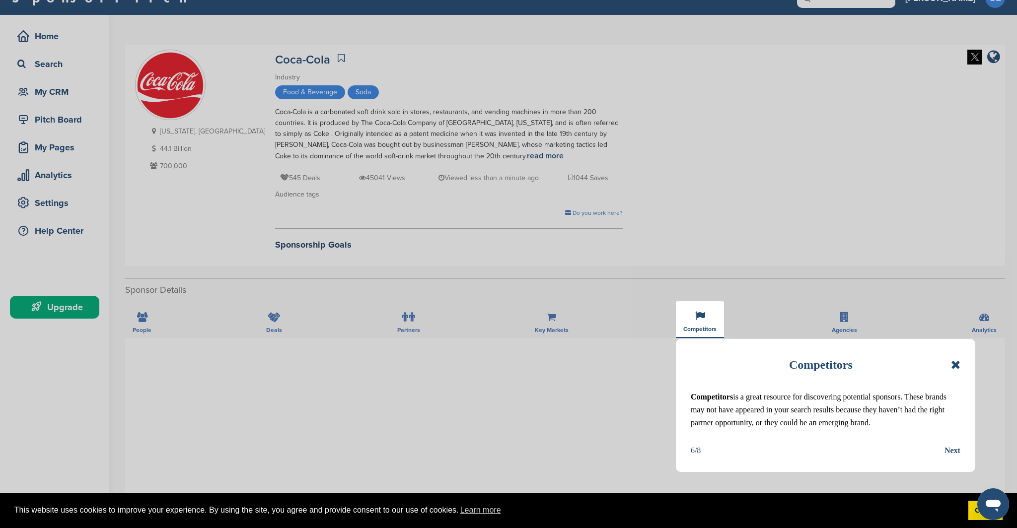
scroll to position [21, 0]
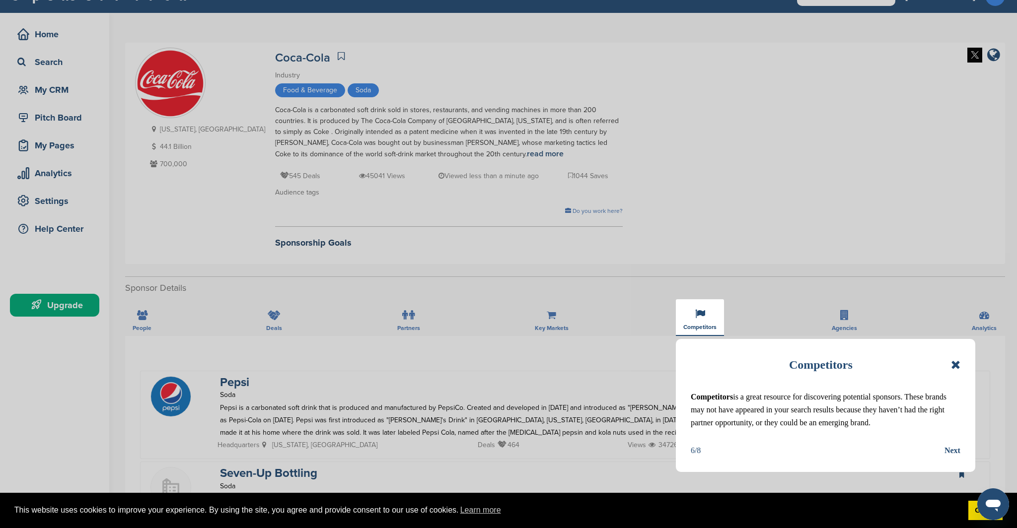
click at [950, 447] on div "Next" at bounding box center [952, 450] width 16 height 13
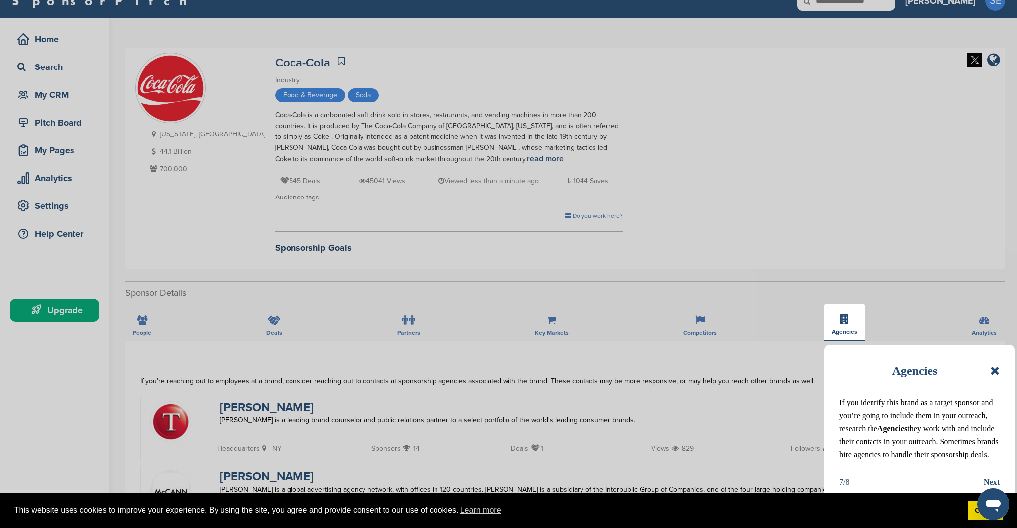
click at [987, 476] on div "Next" at bounding box center [991, 482] width 16 height 13
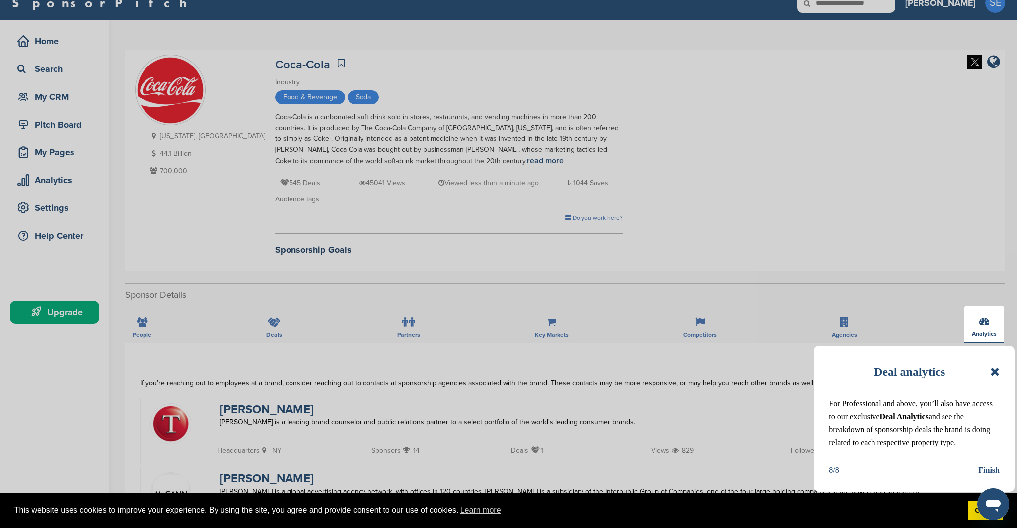
click at [987, 471] on div "Finish" at bounding box center [988, 470] width 21 height 13
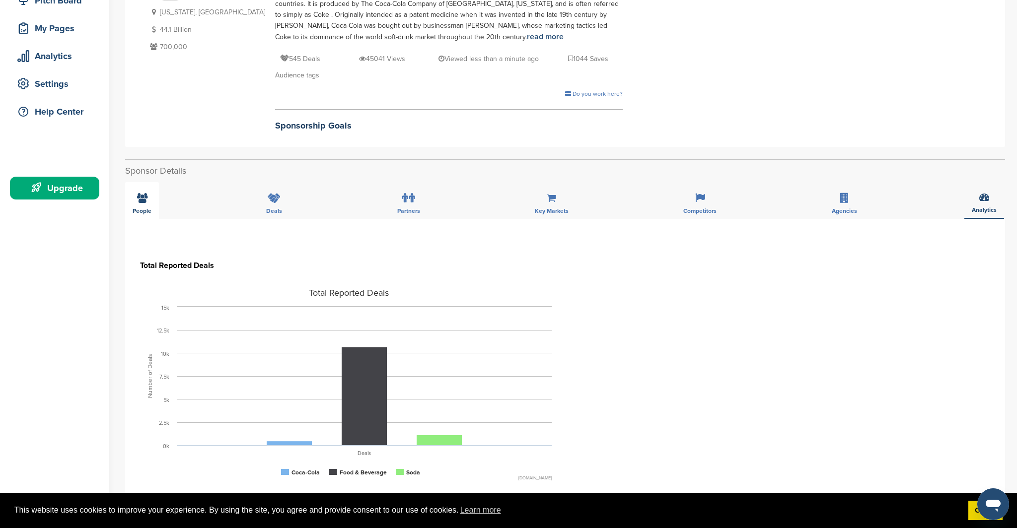
click at [138, 197] on icon at bounding box center [142, 198] width 10 height 10
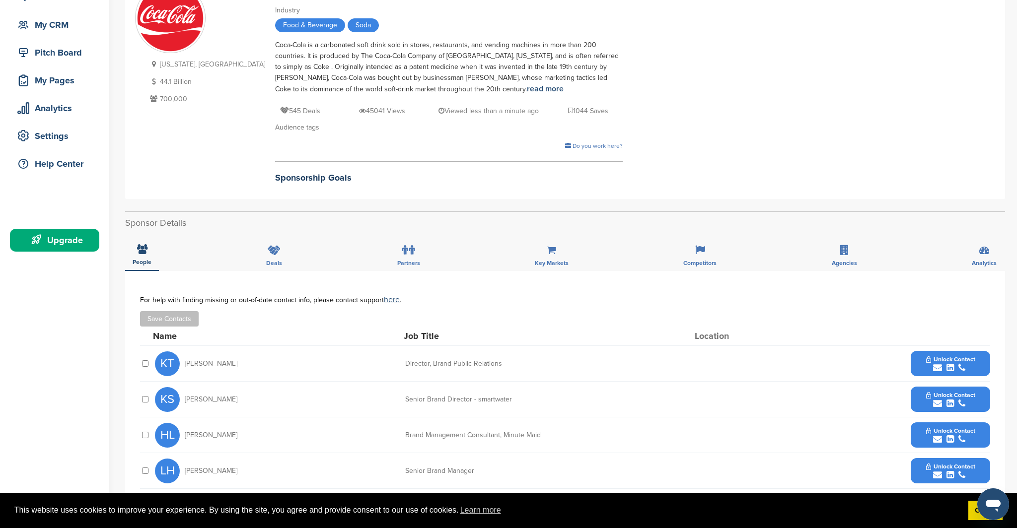
scroll to position [0, 0]
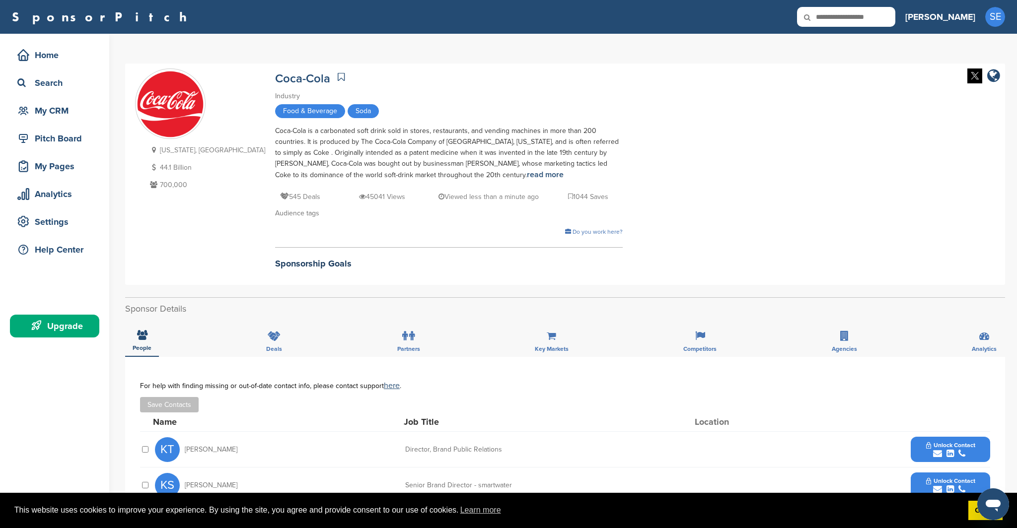
click at [36, 70] on div "Home Search My CRM" at bounding box center [54, 83] width 89 height 78
click at [988, 23] on span "SE" at bounding box center [995, 17] width 20 height 20
click at [975, 38] on link "Getting Started" at bounding box center [970, 37] width 56 height 8
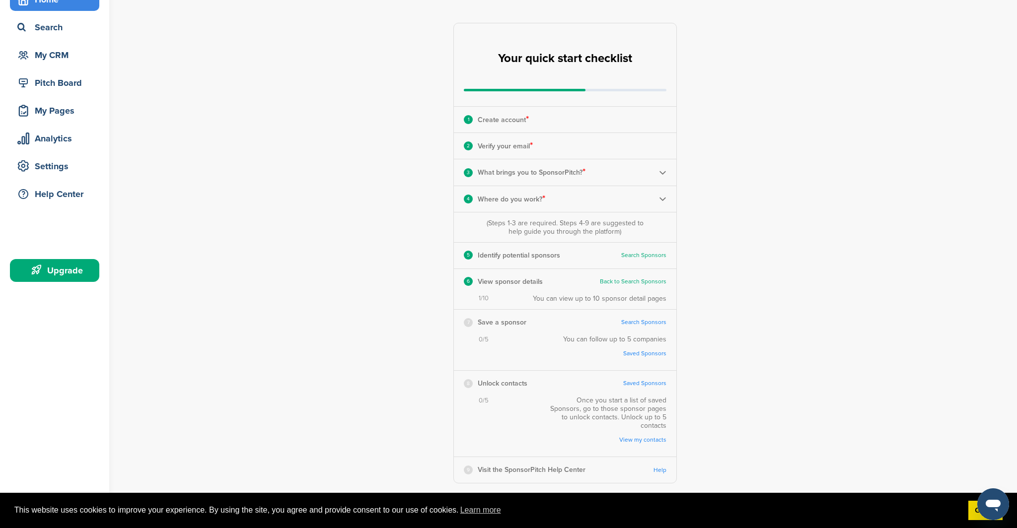
scroll to position [68, 0]
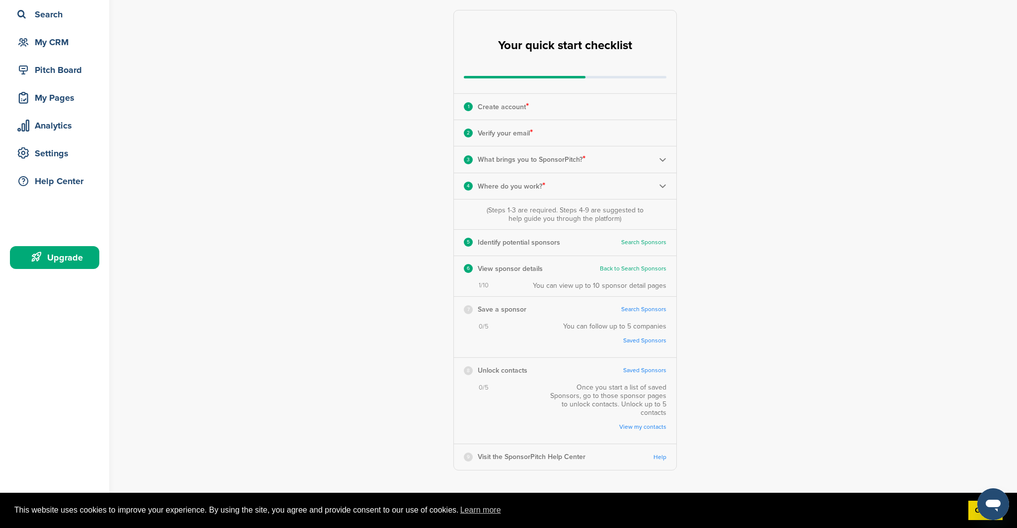
click at [639, 304] on div "7 Save a sponsor Search Sponsors" at bounding box center [565, 309] width 222 height 25
click at [639, 306] on link "Search Sponsors" at bounding box center [643, 309] width 45 height 7
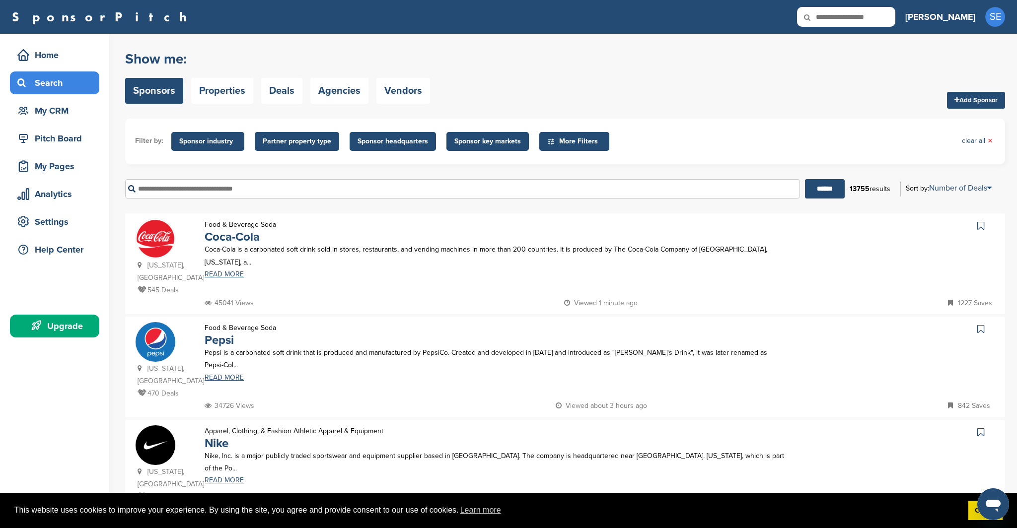
click at [980, 225] on icon at bounding box center [980, 226] width 7 height 10
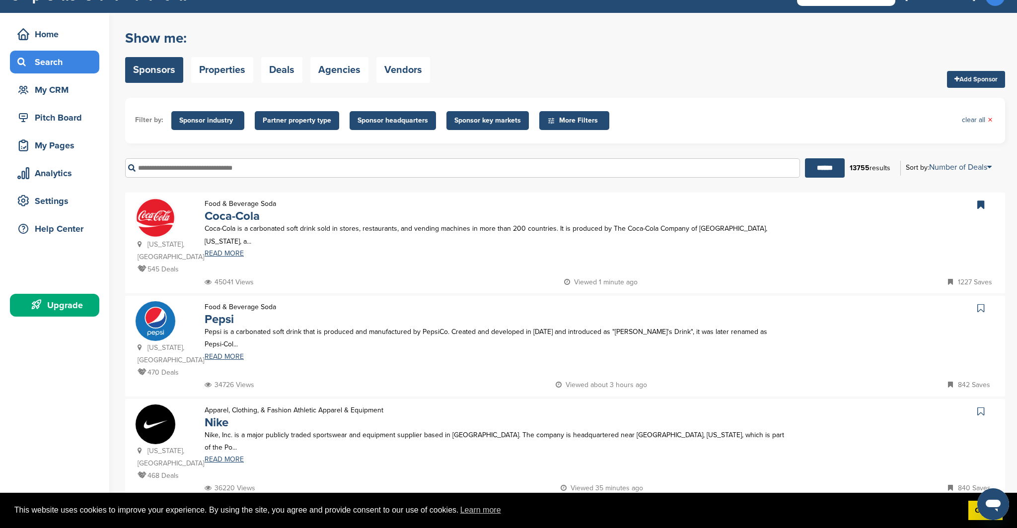
drag, startPoint x: 984, startPoint y: 399, endPoint x: 949, endPoint y: 376, distance: 41.8
click at [984, 404] on link at bounding box center [981, 411] width 14 height 15
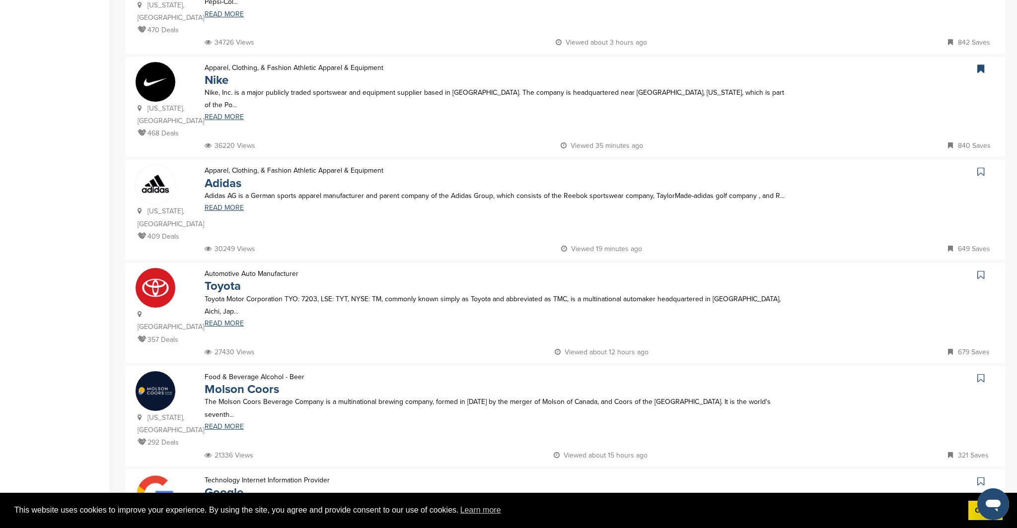
scroll to position [452, 0]
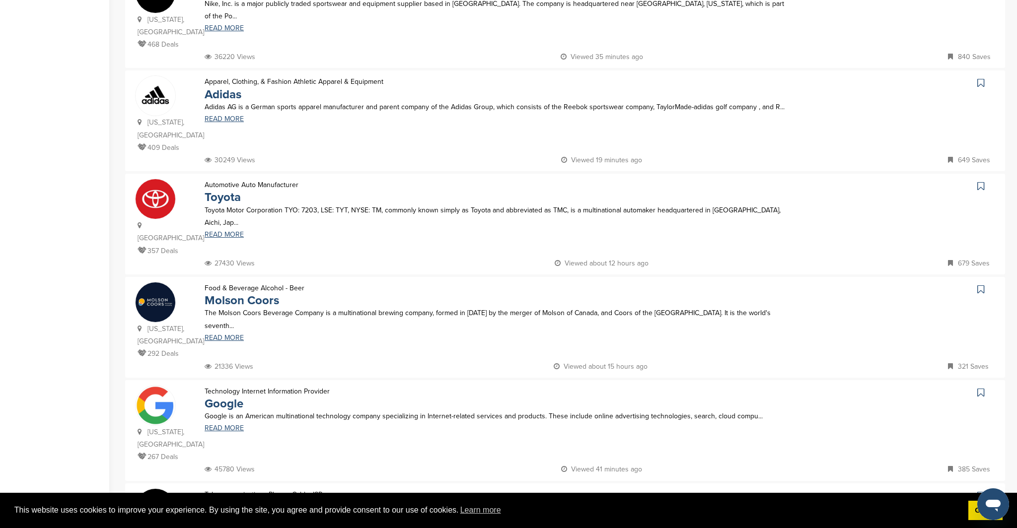
click at [985, 179] on link at bounding box center [981, 186] width 14 height 15
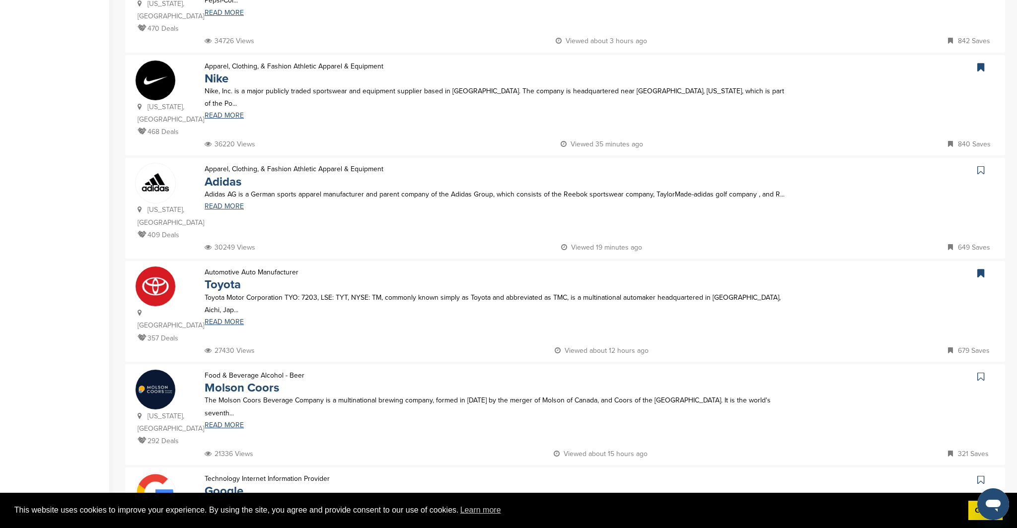
scroll to position [0, 0]
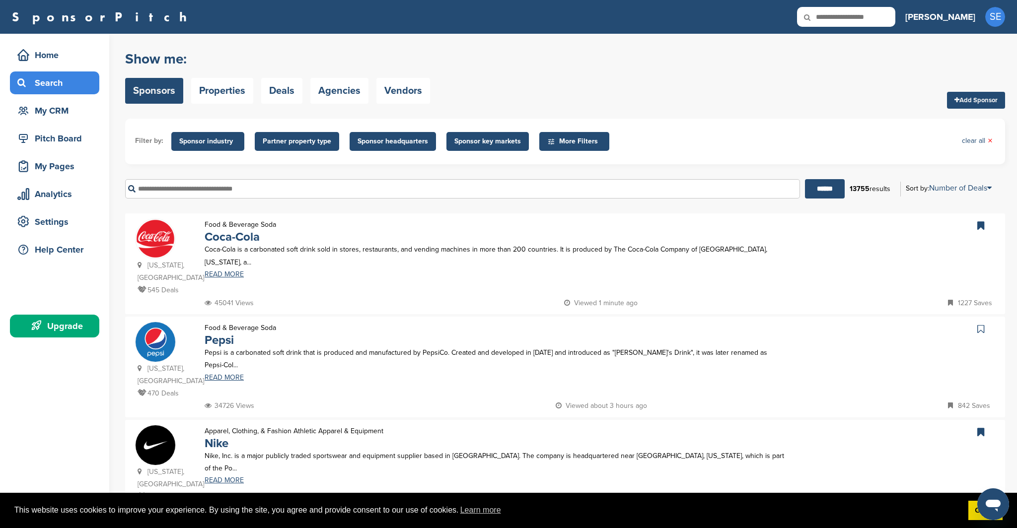
click at [529, 192] on input "text" at bounding box center [462, 188] width 675 height 19
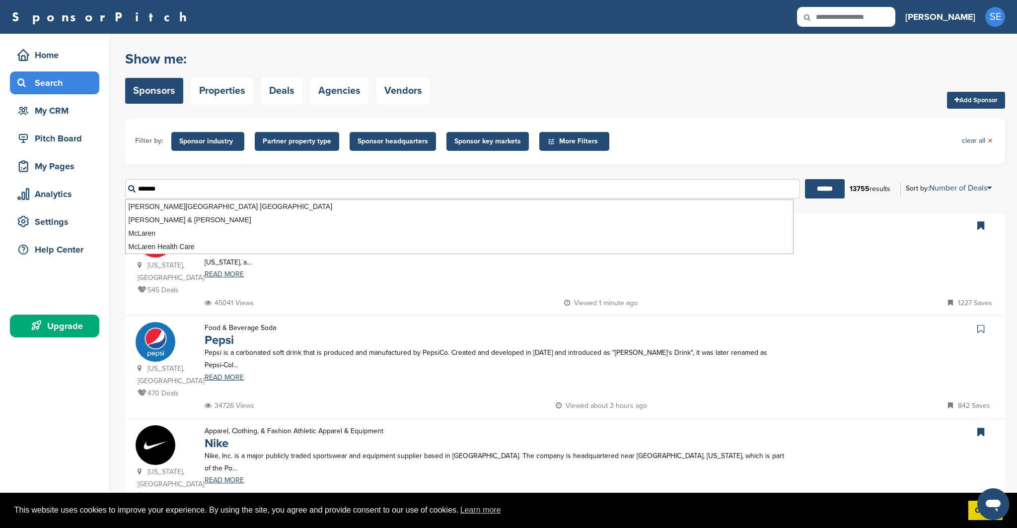
type input "*******"
click at [805, 179] on input "******" at bounding box center [825, 188] width 40 height 19
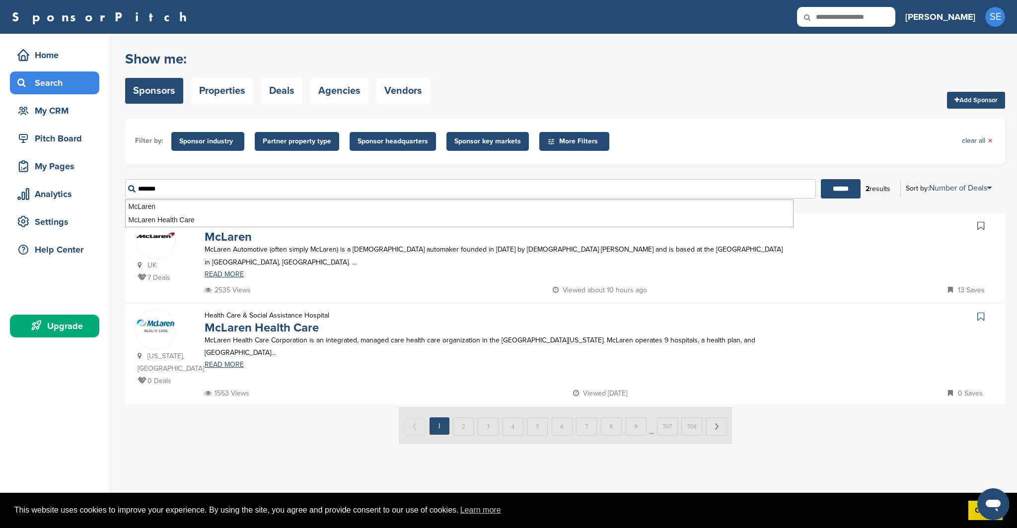
click at [979, 226] on icon at bounding box center [980, 226] width 7 height 10
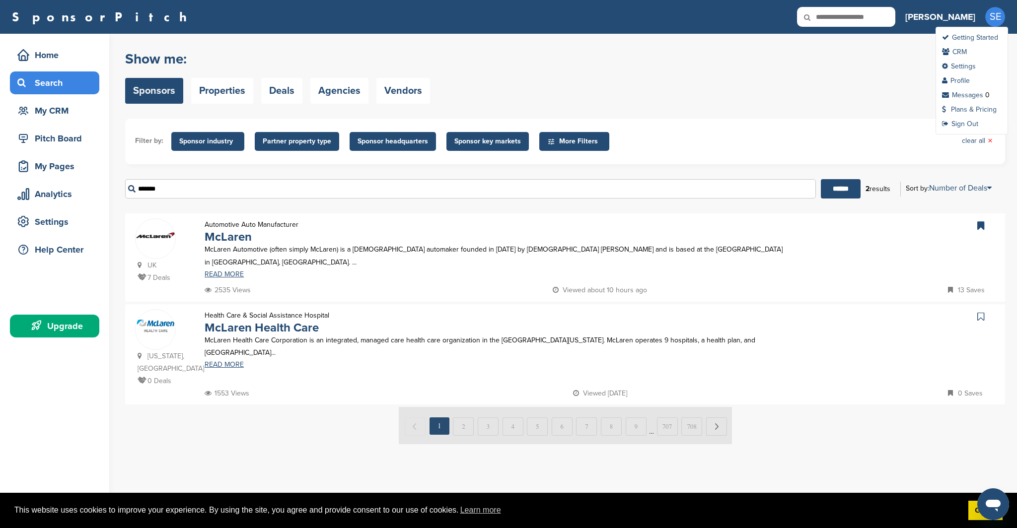
click at [987, 23] on div "SE Getting Started CRM Settings Profile Messages 0 Plans & Pricing Sign Out" at bounding box center [995, 17] width 20 height 20
click at [972, 38] on link "Getting Started" at bounding box center [970, 37] width 56 height 8
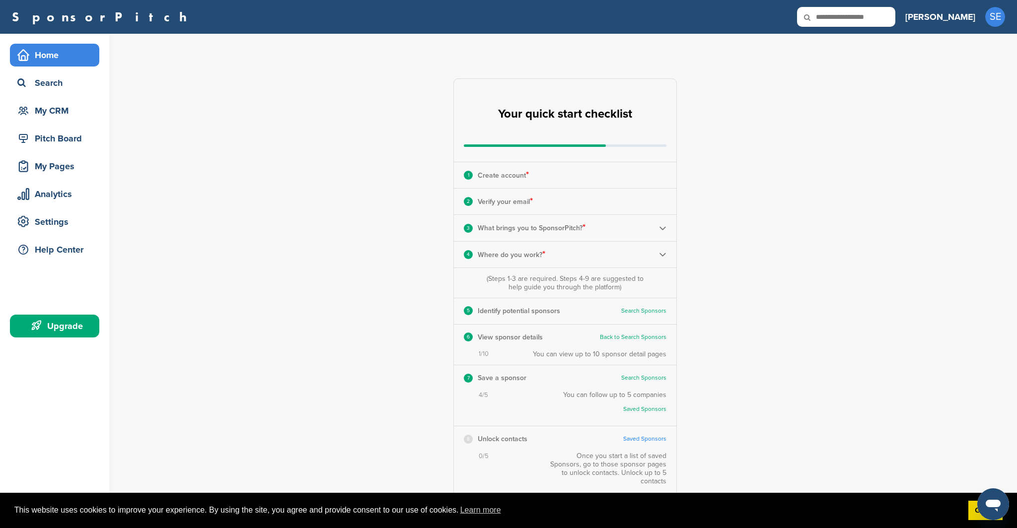
drag, startPoint x: 652, startPoint y: 373, endPoint x: 673, endPoint y: 366, distance: 21.5
click at [652, 373] on div "7 Save a sponsor Search Sponsors" at bounding box center [565, 377] width 222 height 25
click at [664, 374] on link "Search Sponsors" at bounding box center [643, 377] width 45 height 7
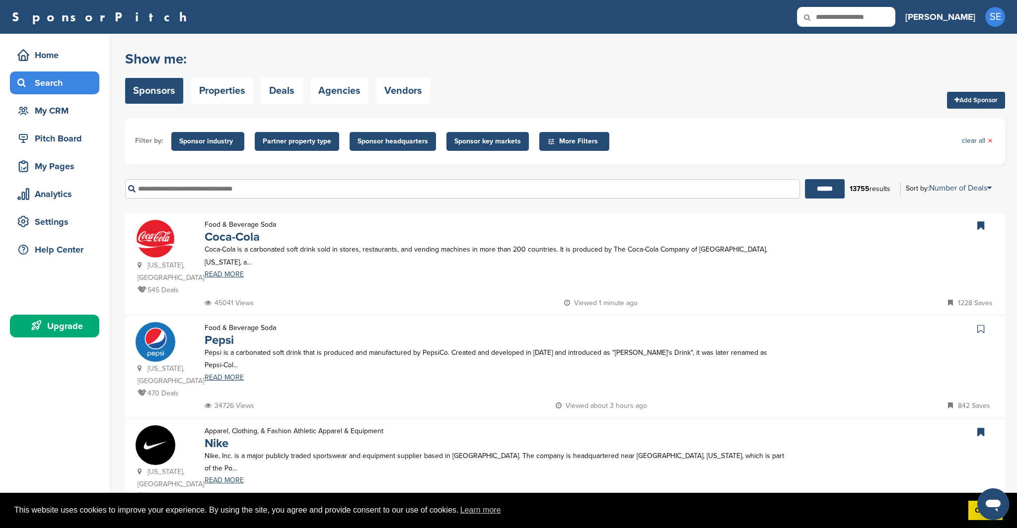
drag, startPoint x: 984, startPoint y: 319, endPoint x: 954, endPoint y: 322, distance: 29.9
click at [984, 322] on link at bounding box center [981, 329] width 14 height 15
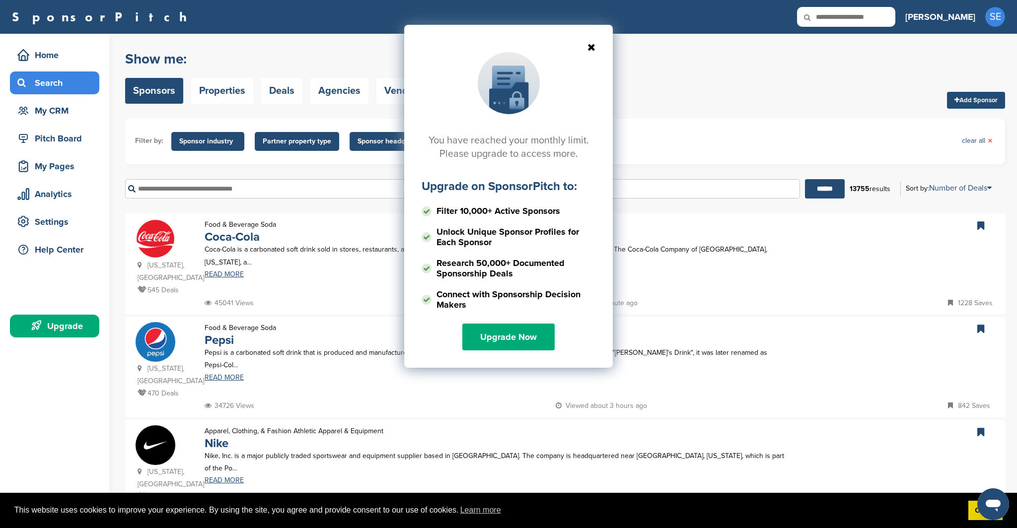
click at [595, 44] on icon at bounding box center [508, 47] width 174 height 10
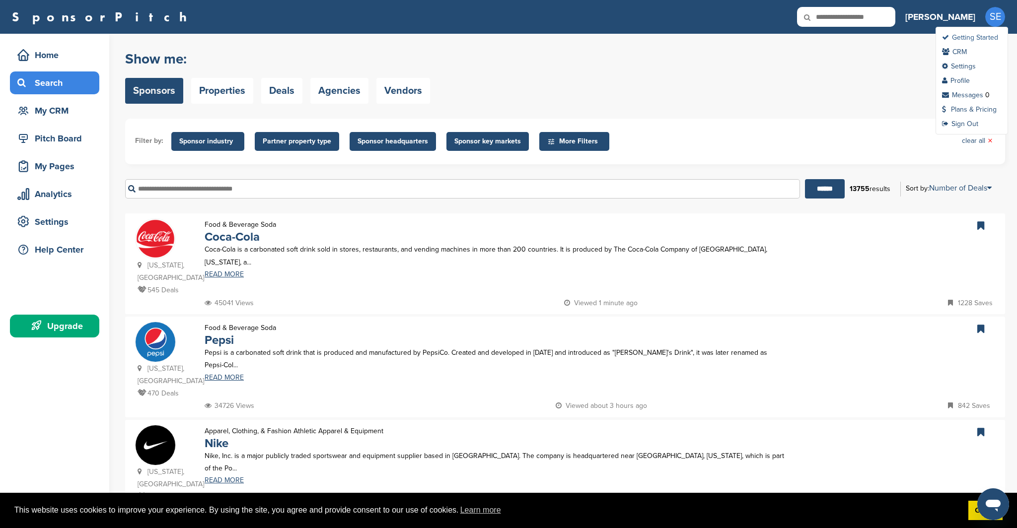
click at [984, 41] on link "Getting Started" at bounding box center [970, 37] width 56 height 8
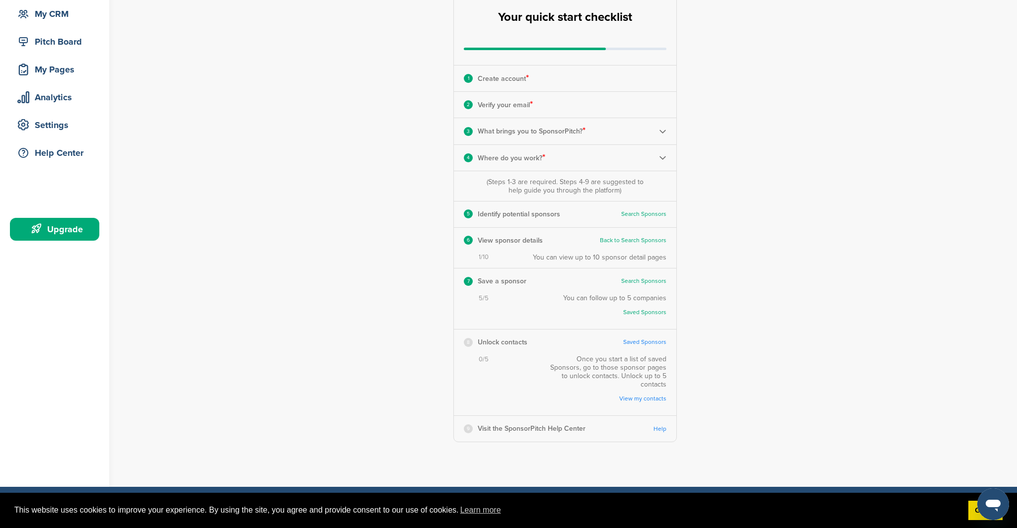
scroll to position [98, 0]
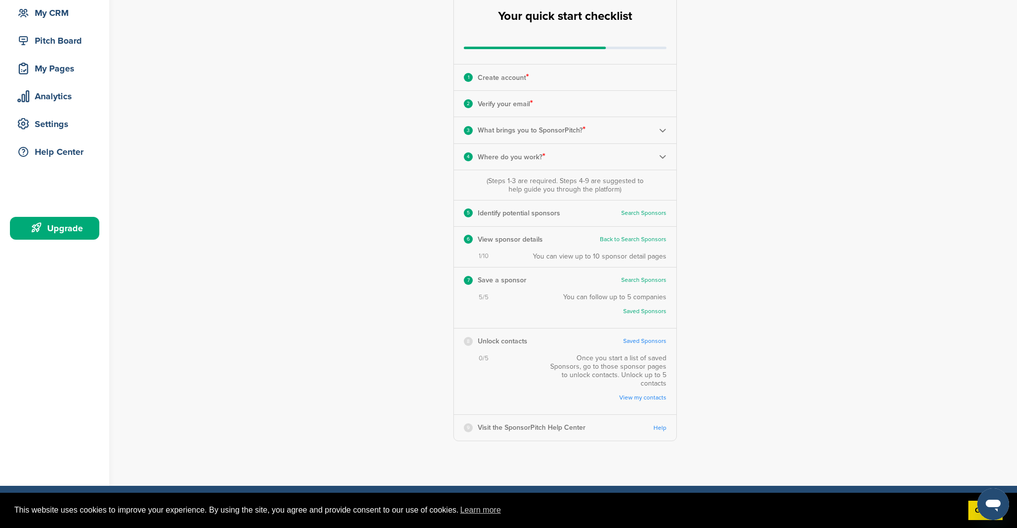
click at [632, 339] on link "Saved Sponsors" at bounding box center [644, 341] width 43 height 7
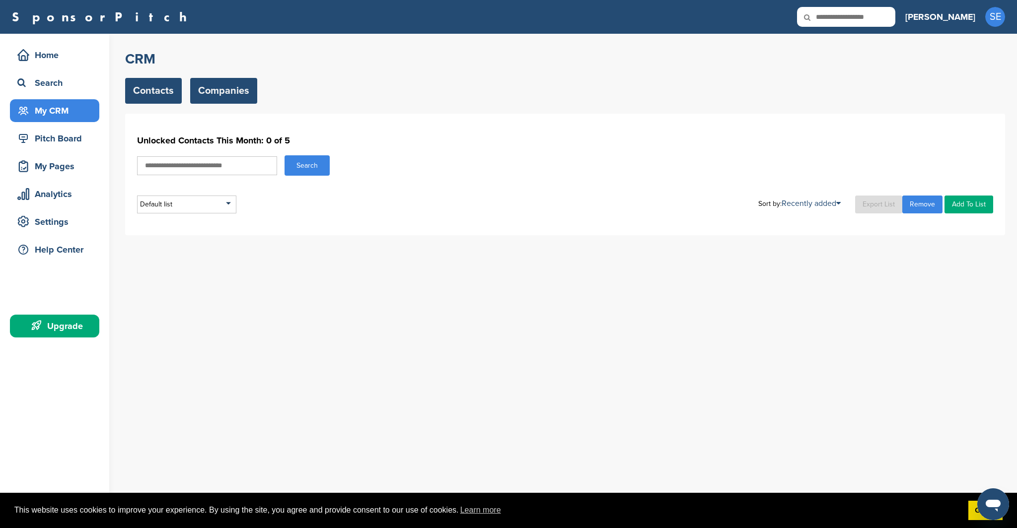
click at [211, 99] on link "Companies" at bounding box center [223, 91] width 67 height 26
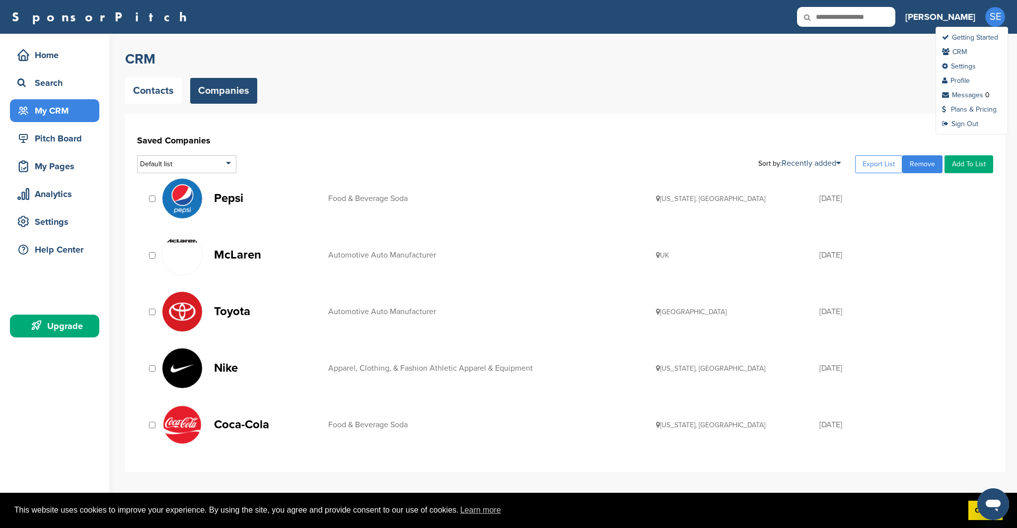
click at [1000, 21] on span "SE" at bounding box center [995, 17] width 20 height 20
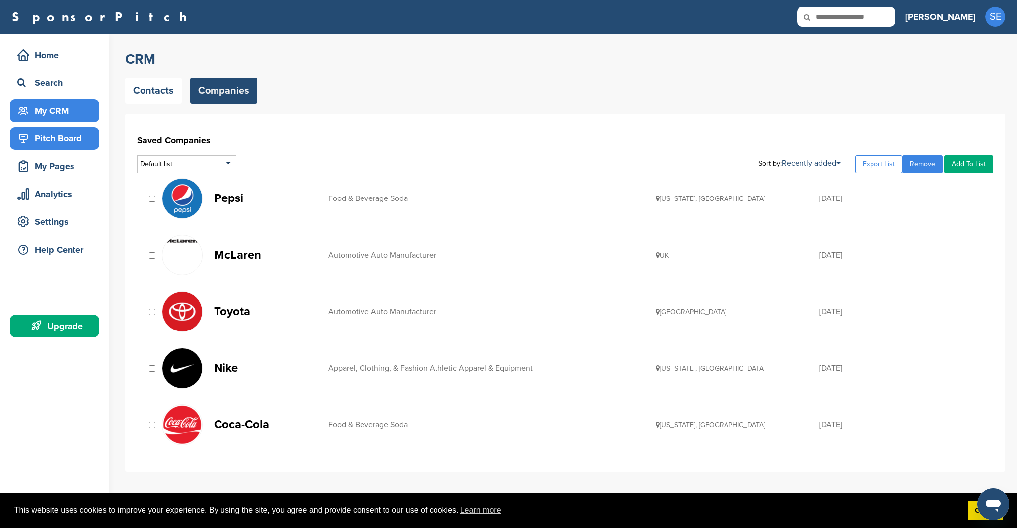
click at [54, 146] on div "Pitch Board" at bounding box center [57, 139] width 84 height 18
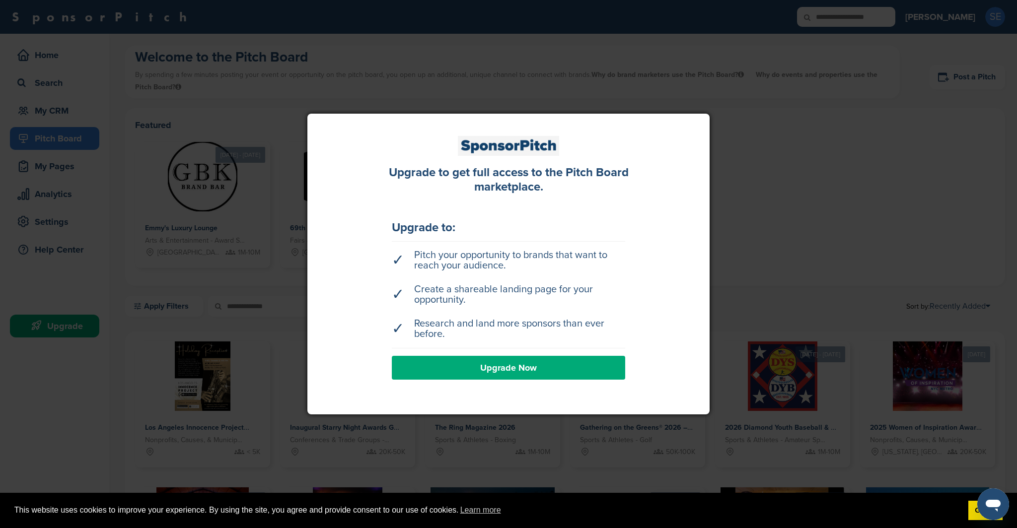
click at [618, 350] on div "✓ Pitch your opportunity to brands that want to reach your audience. ✓ Create a…" at bounding box center [508, 310] width 233 height 138
click at [615, 358] on link "Upgrade Now" at bounding box center [508, 368] width 233 height 24
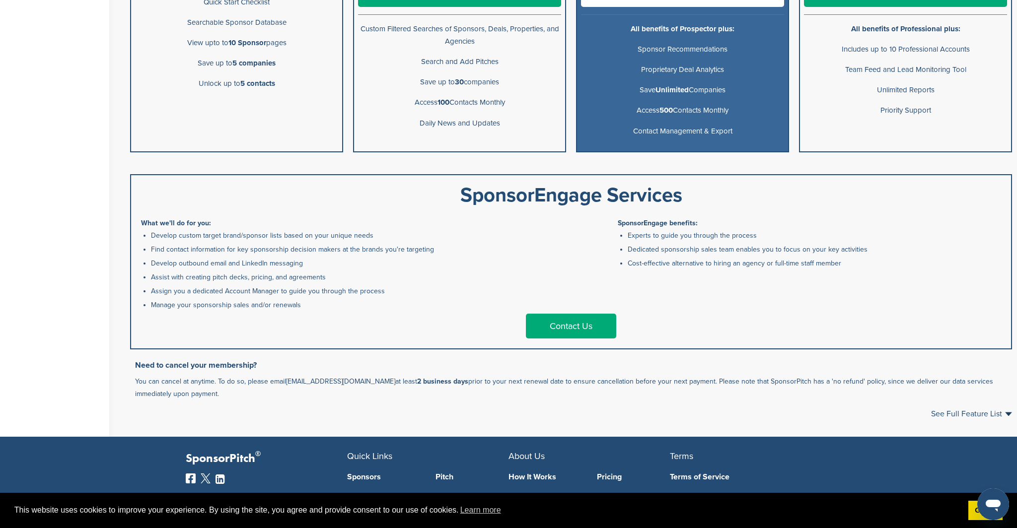
scroll to position [348, 0]
